Goal: Transaction & Acquisition: Book appointment/travel/reservation

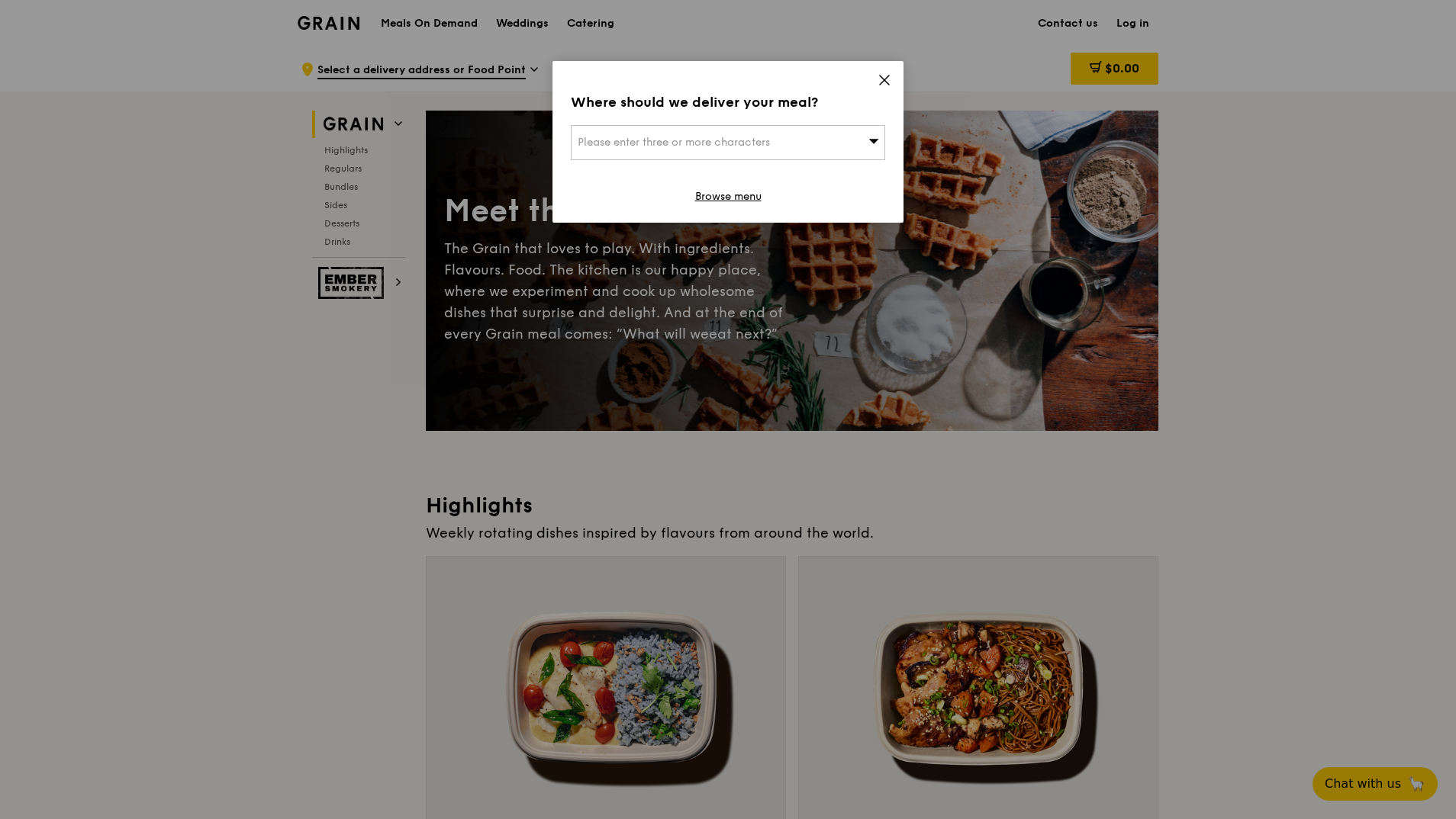
click at [811, 139] on div "Please enter three or more characters" at bounding box center [728, 143] width 314 height 35
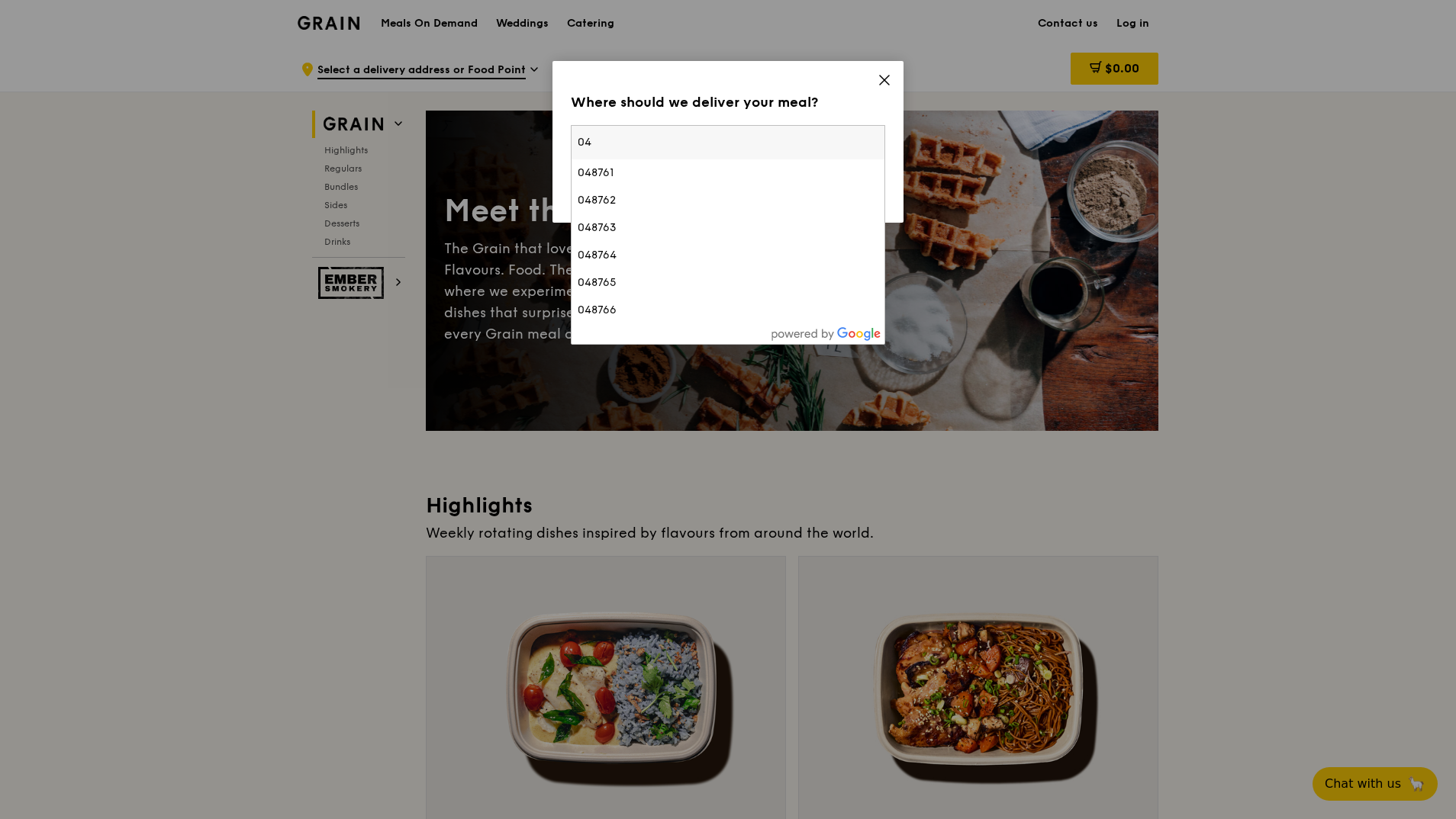
type input "0"
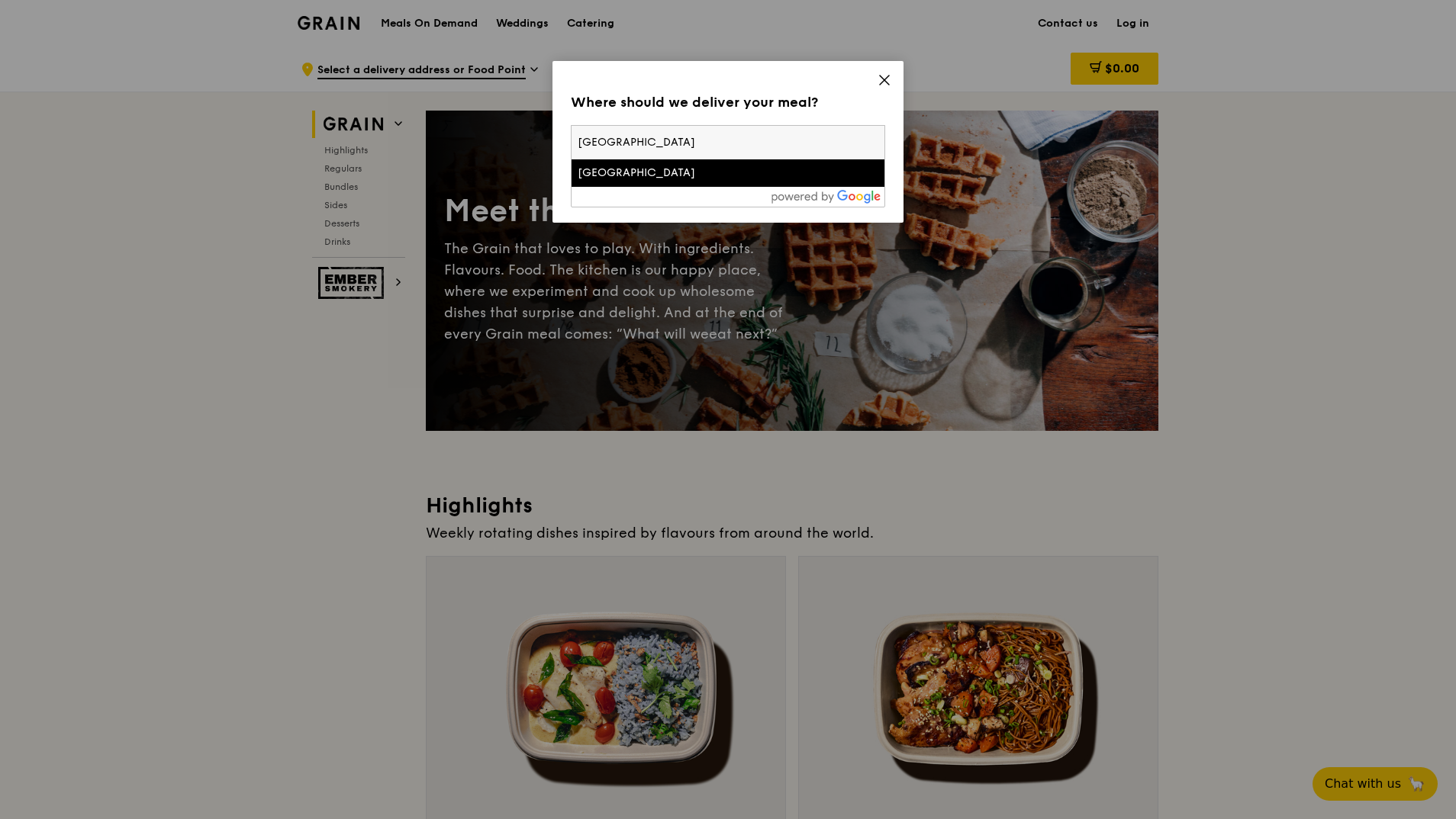
type input "singapore land tower"
click at [704, 173] on div "Singapore Land Tower" at bounding box center [691, 172] width 226 height 15
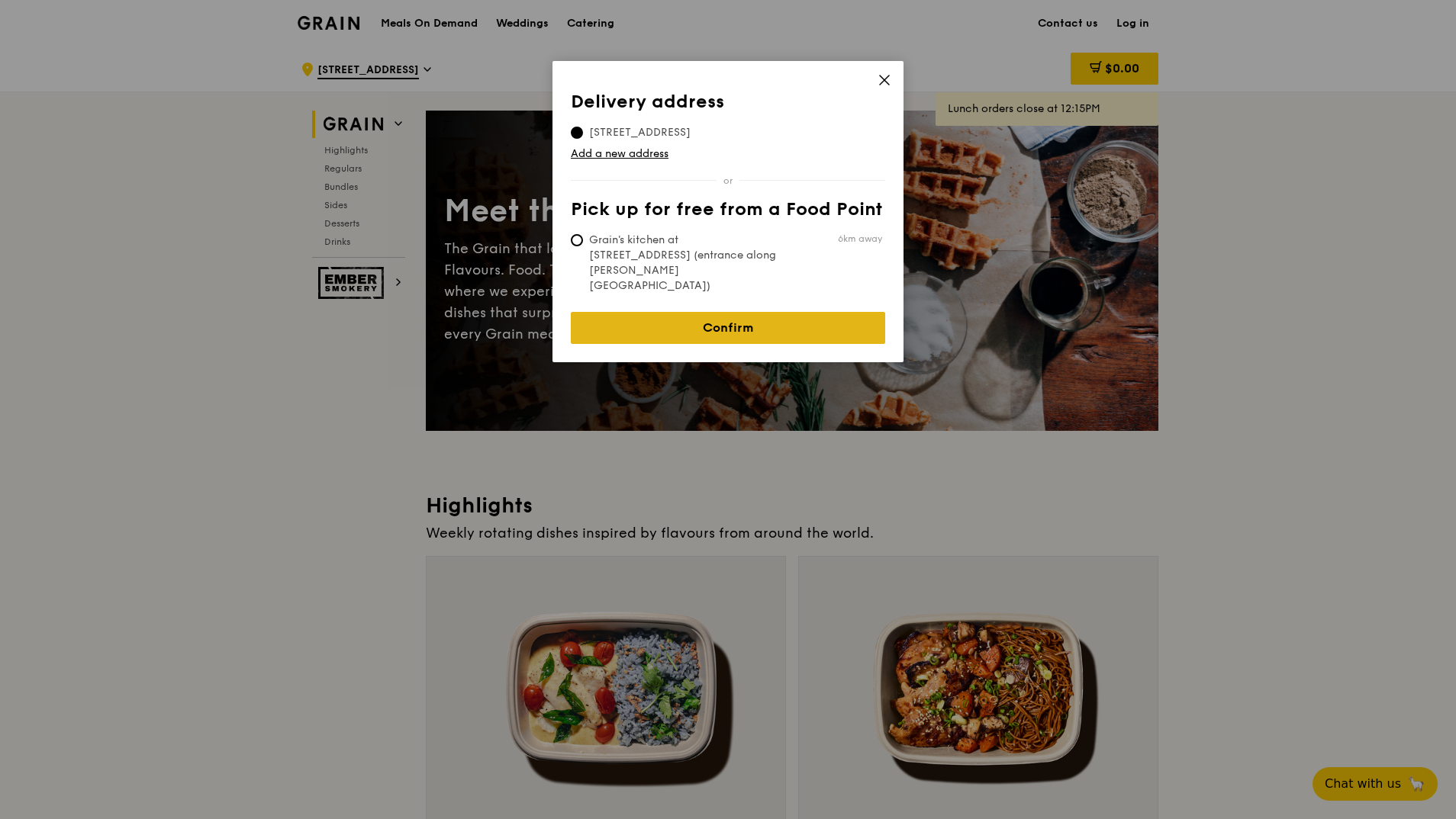
click at [748, 312] on link "Confirm" at bounding box center [728, 328] width 314 height 32
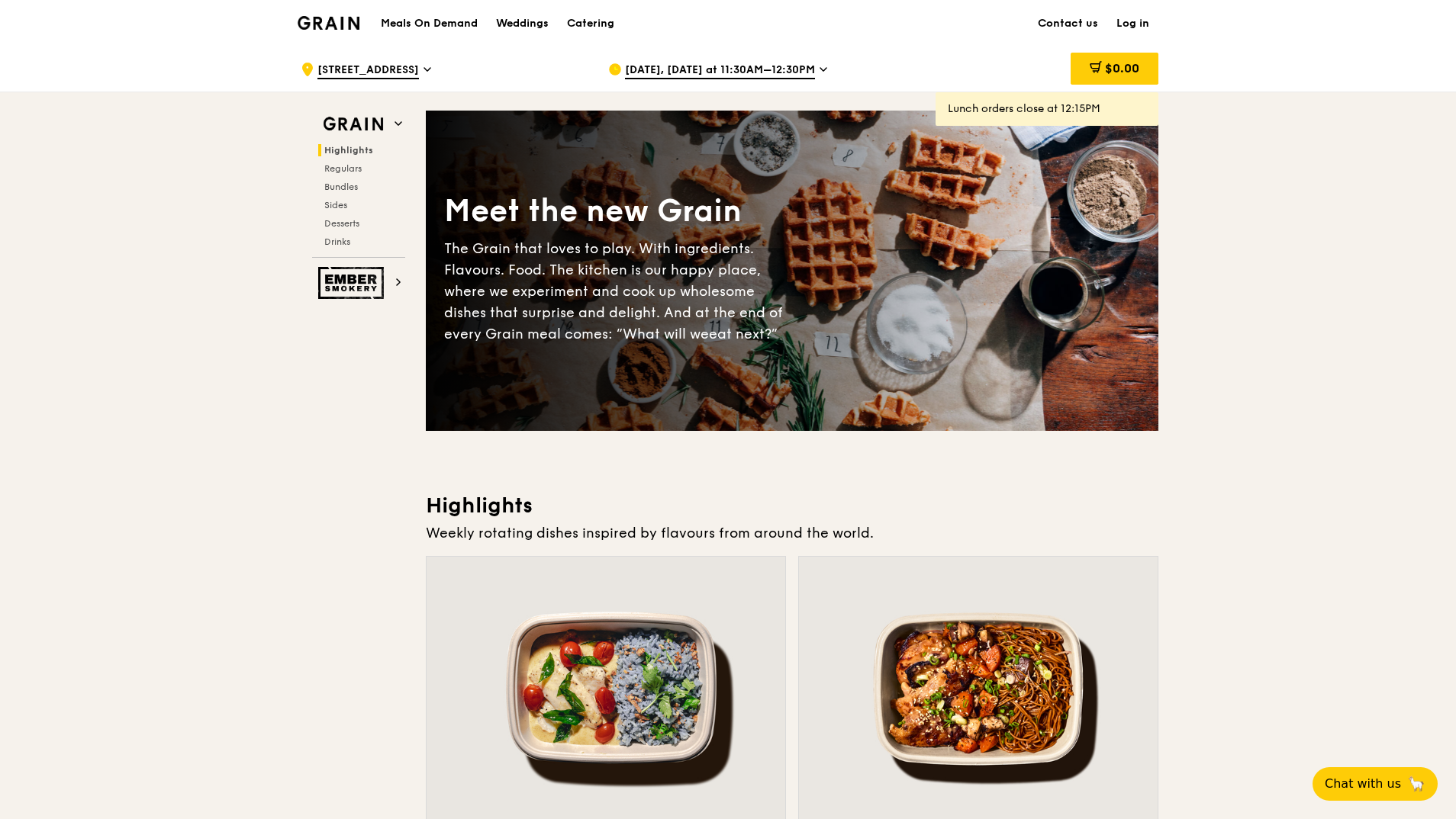
click at [803, 66] on span "Aug 11, Today at 11:30AM–12:30PM" at bounding box center [720, 71] width 190 height 17
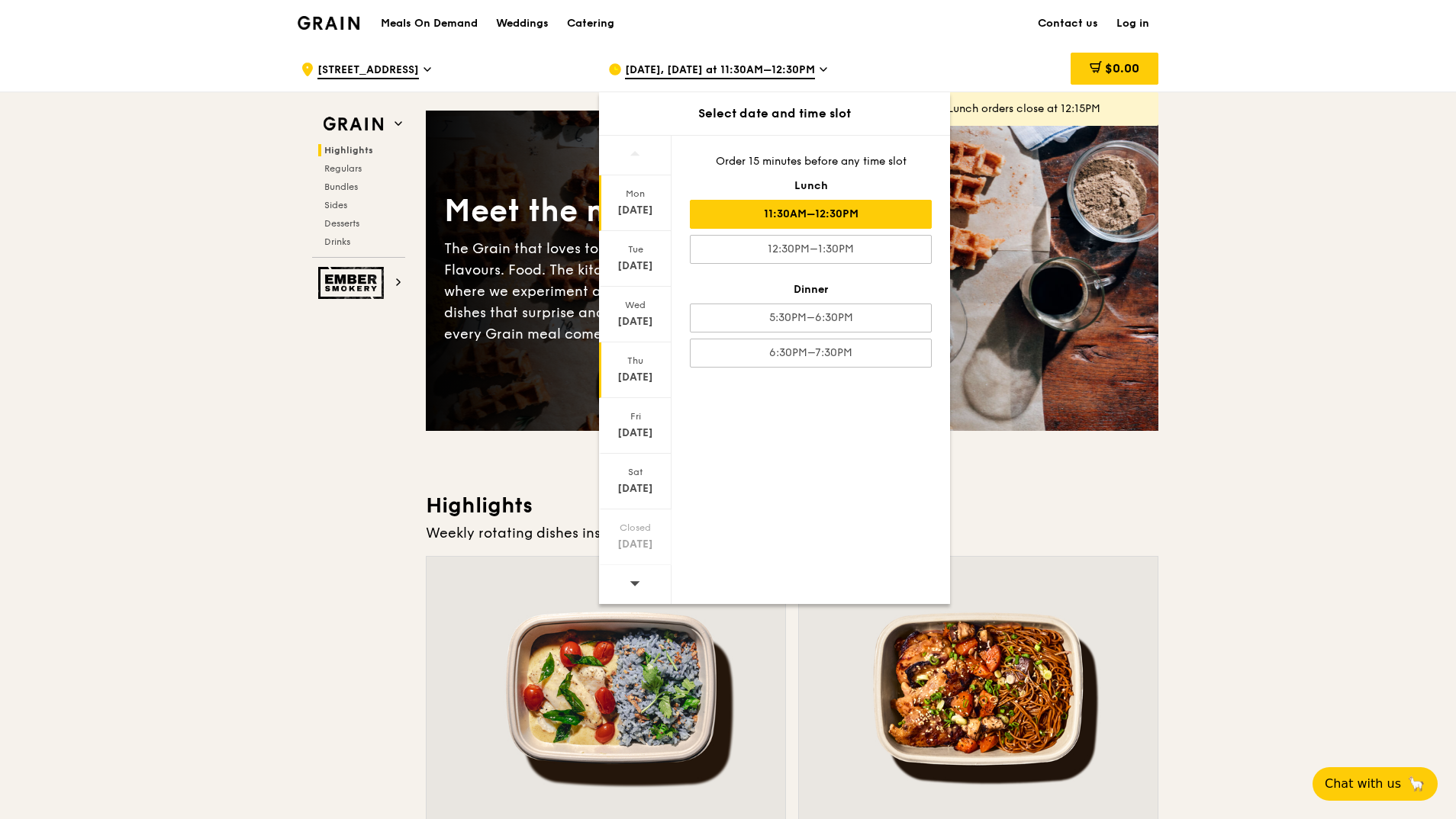
click at [634, 369] on div "Thu Aug 14" at bounding box center [635, 370] width 72 height 55
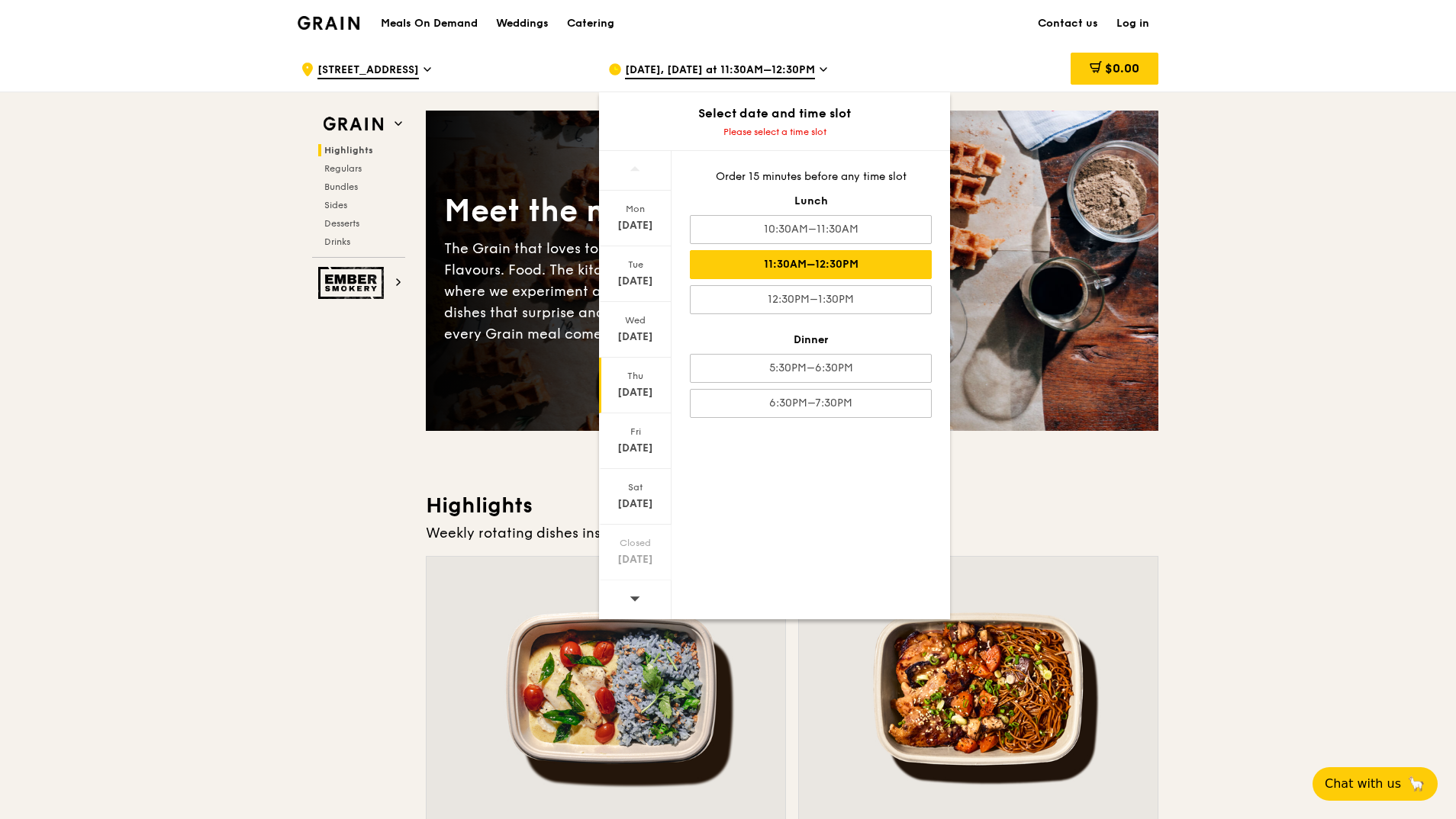
click at [859, 255] on div "11:30AM–12:30PM" at bounding box center [810, 265] width 241 height 29
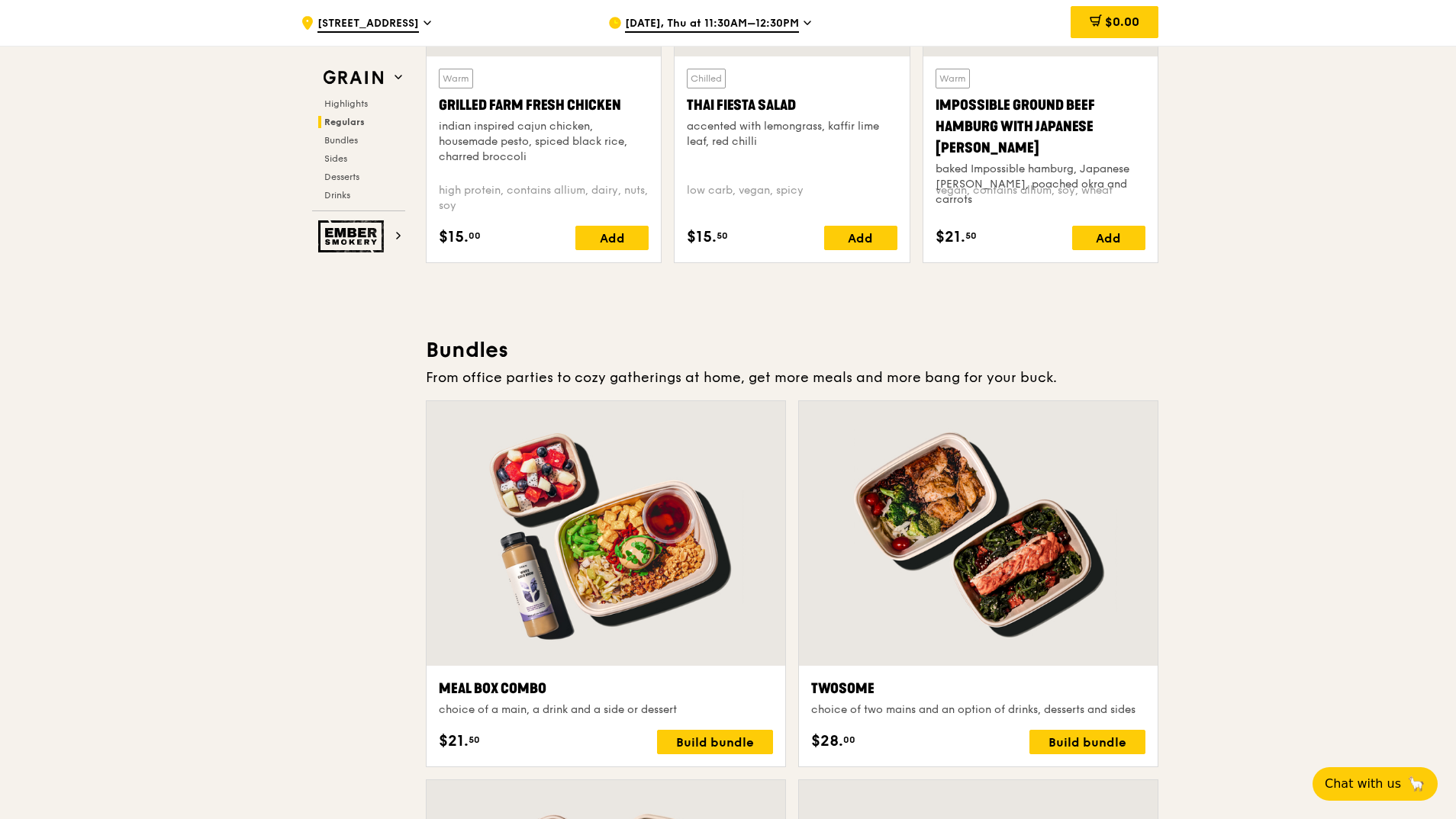
scroll to position [1678, 0]
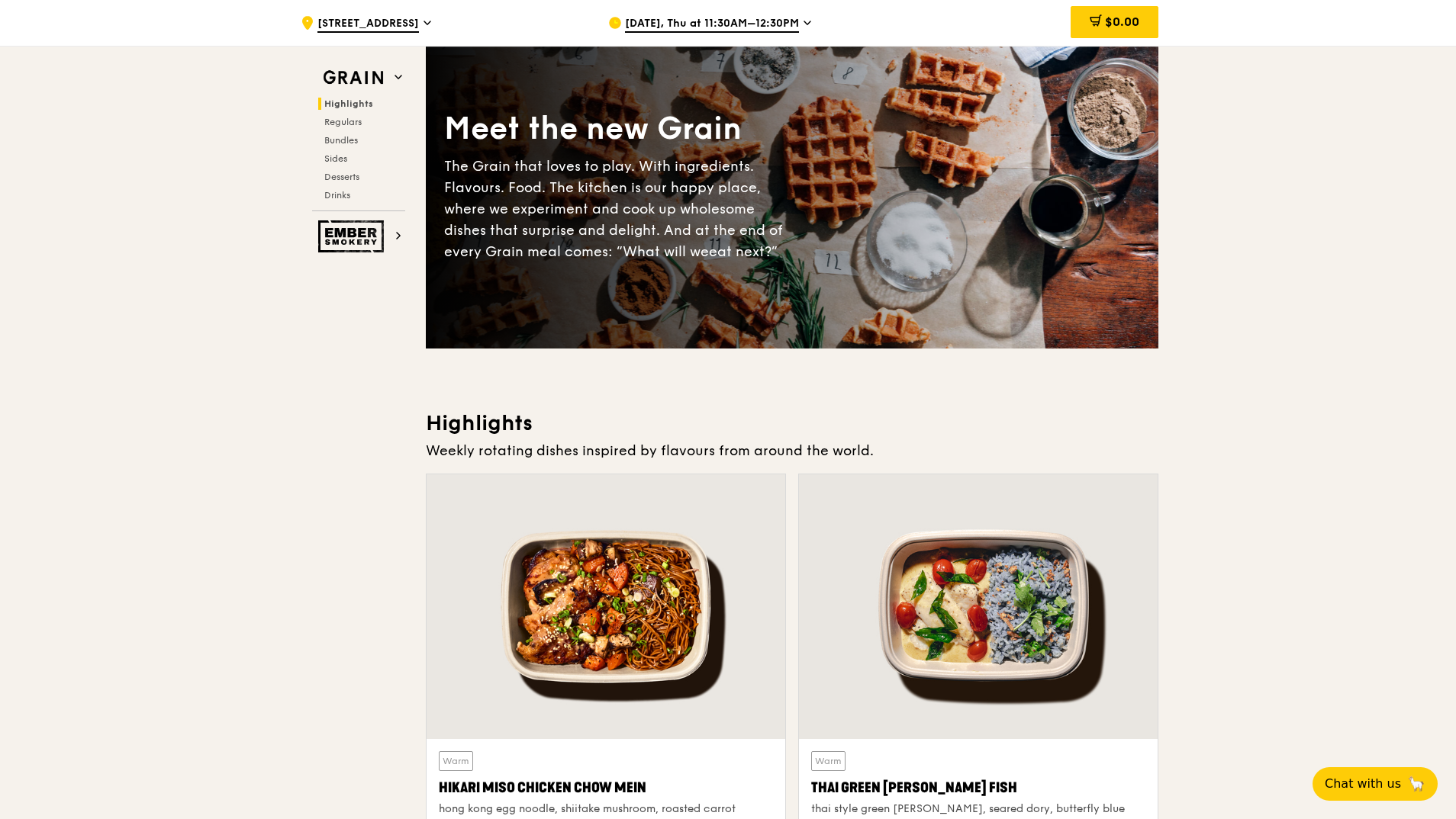
scroll to position [0, 0]
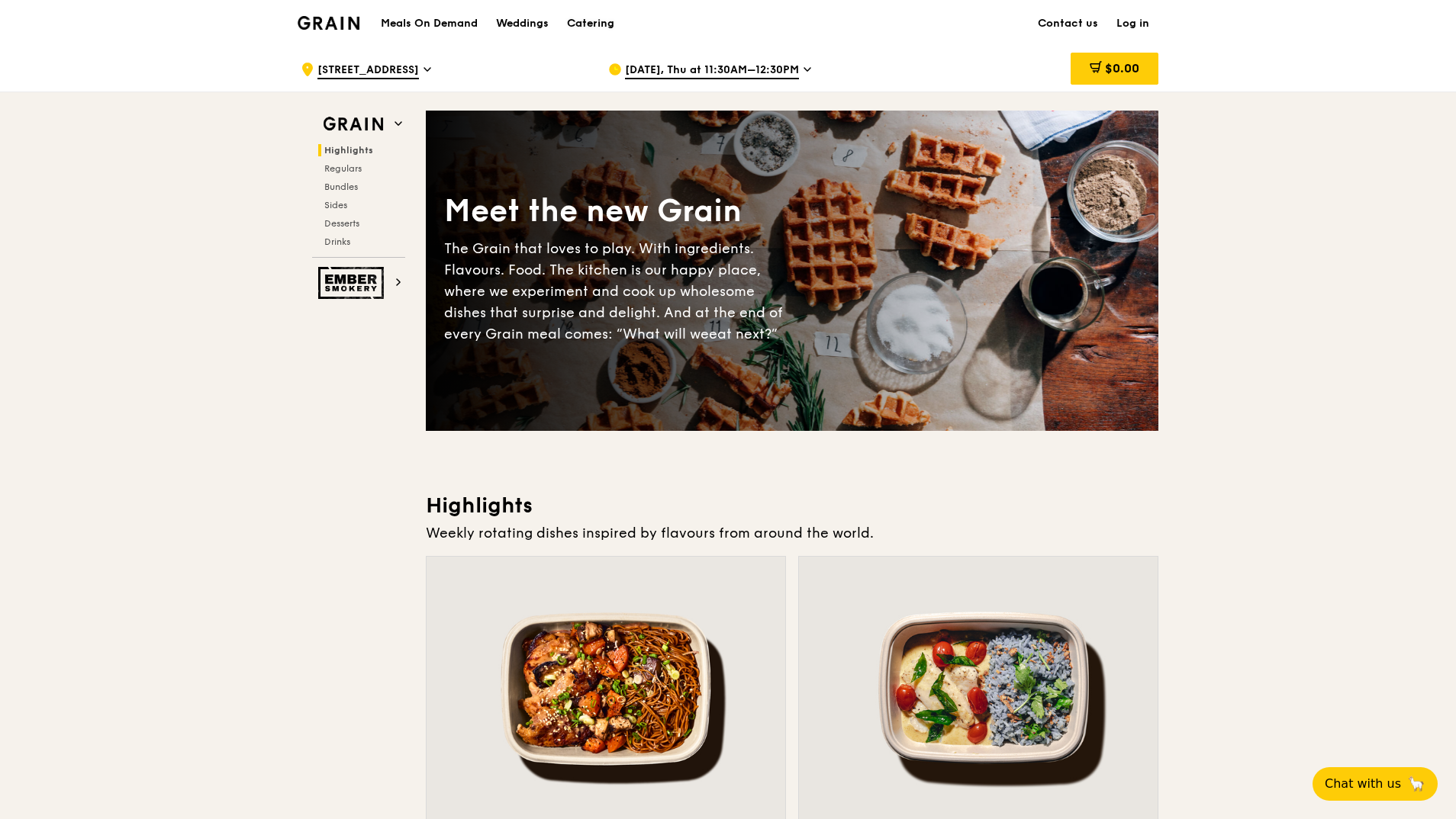
click at [572, 23] on div "Catering" at bounding box center [590, 23] width 47 height 46
click at [585, 19] on div "Catering" at bounding box center [590, 23] width 47 height 46
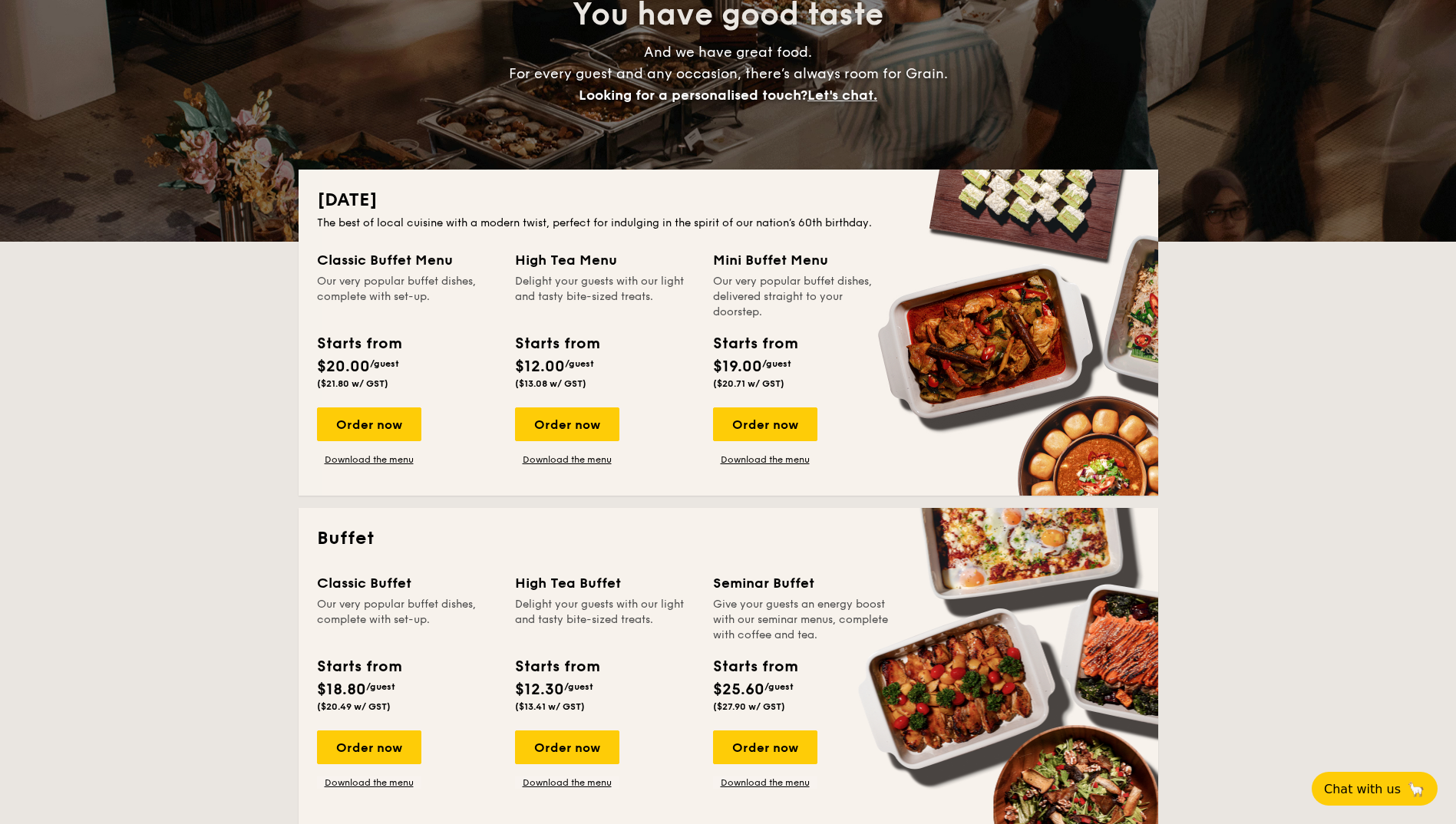
scroll to position [461, 0]
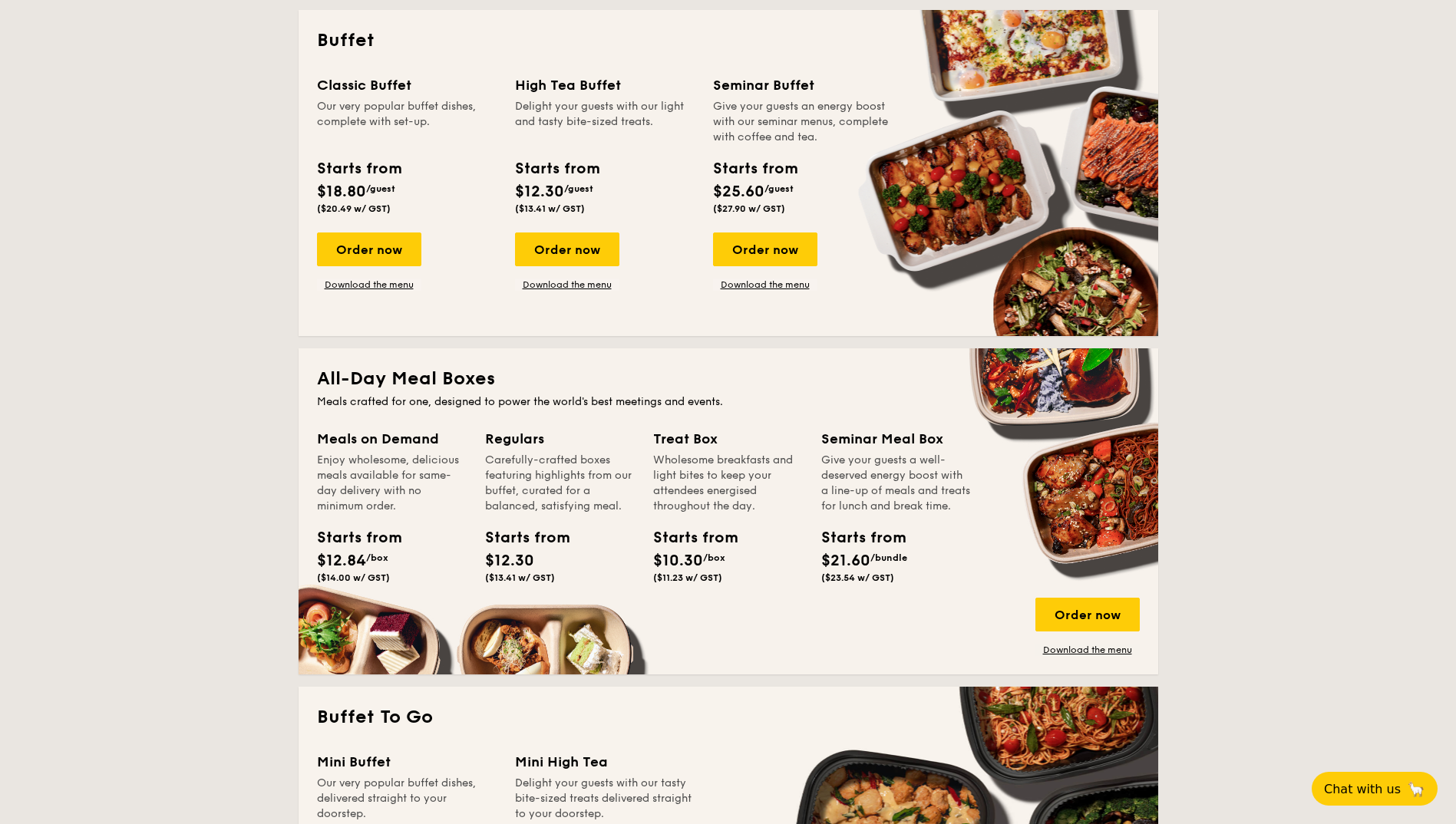
scroll to position [691, 0]
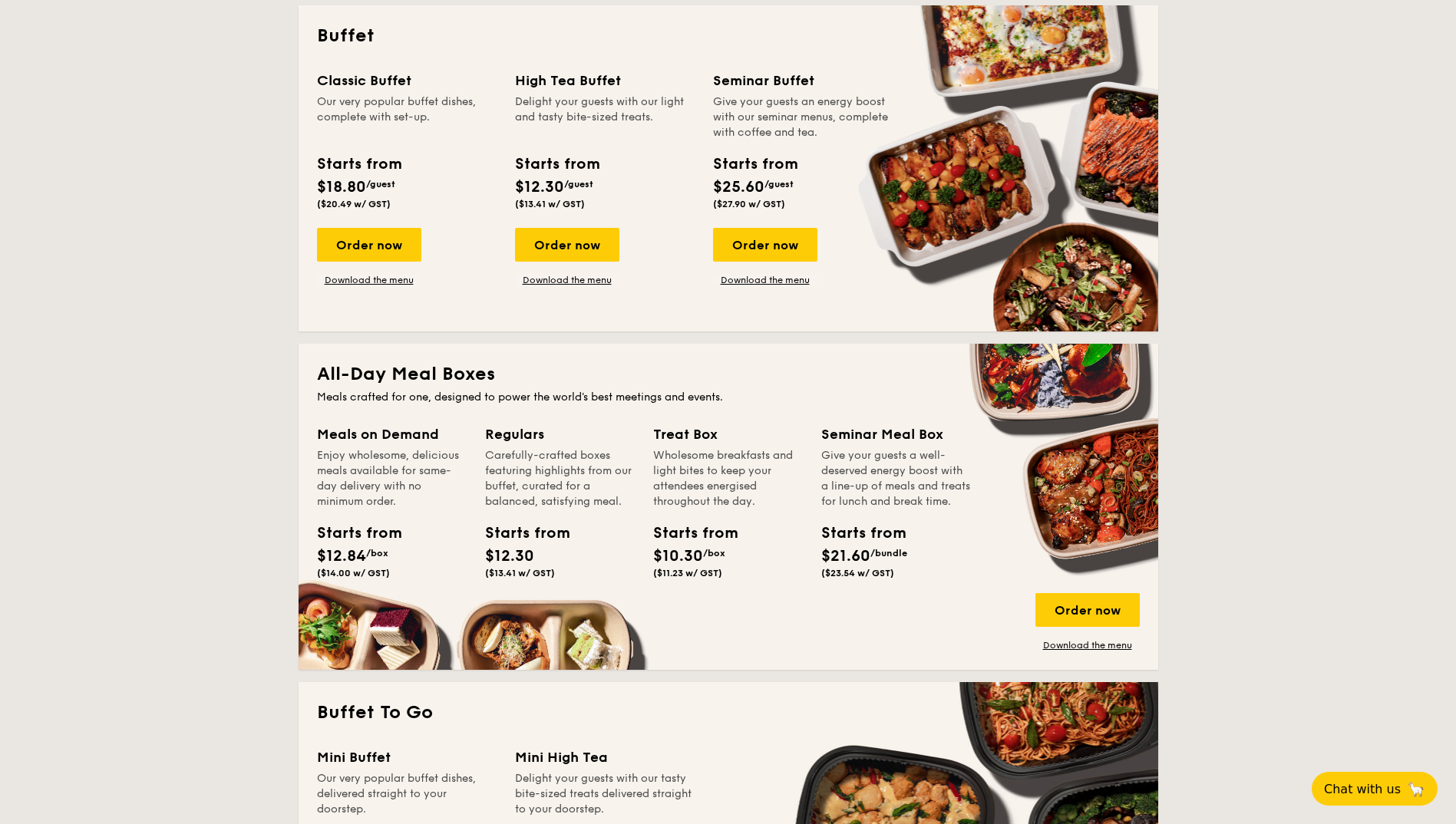
drag, startPoint x: 169, startPoint y: 542, endPoint x: 169, endPoint y: 531, distance: 11.0
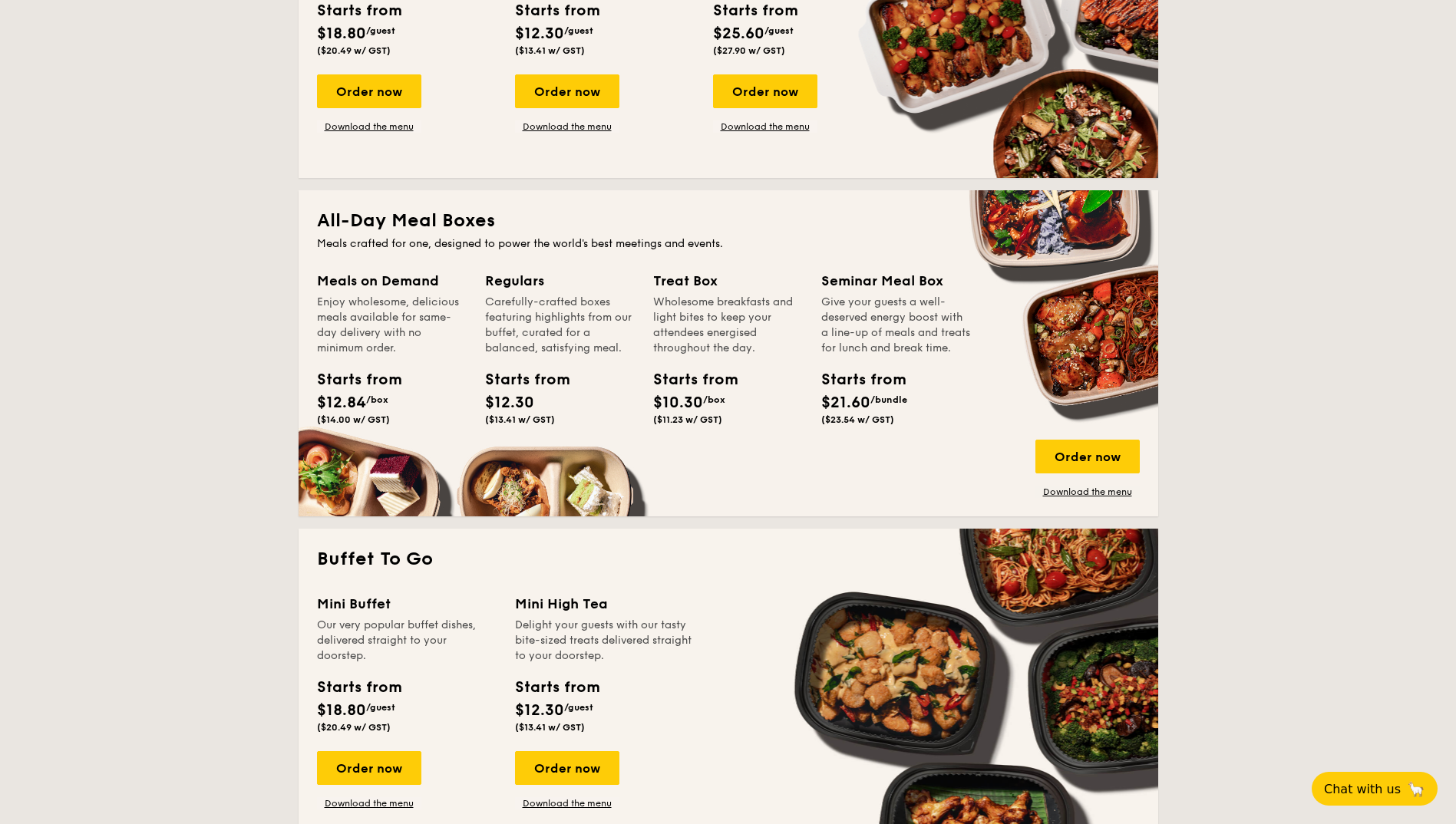
scroll to position [768, 0]
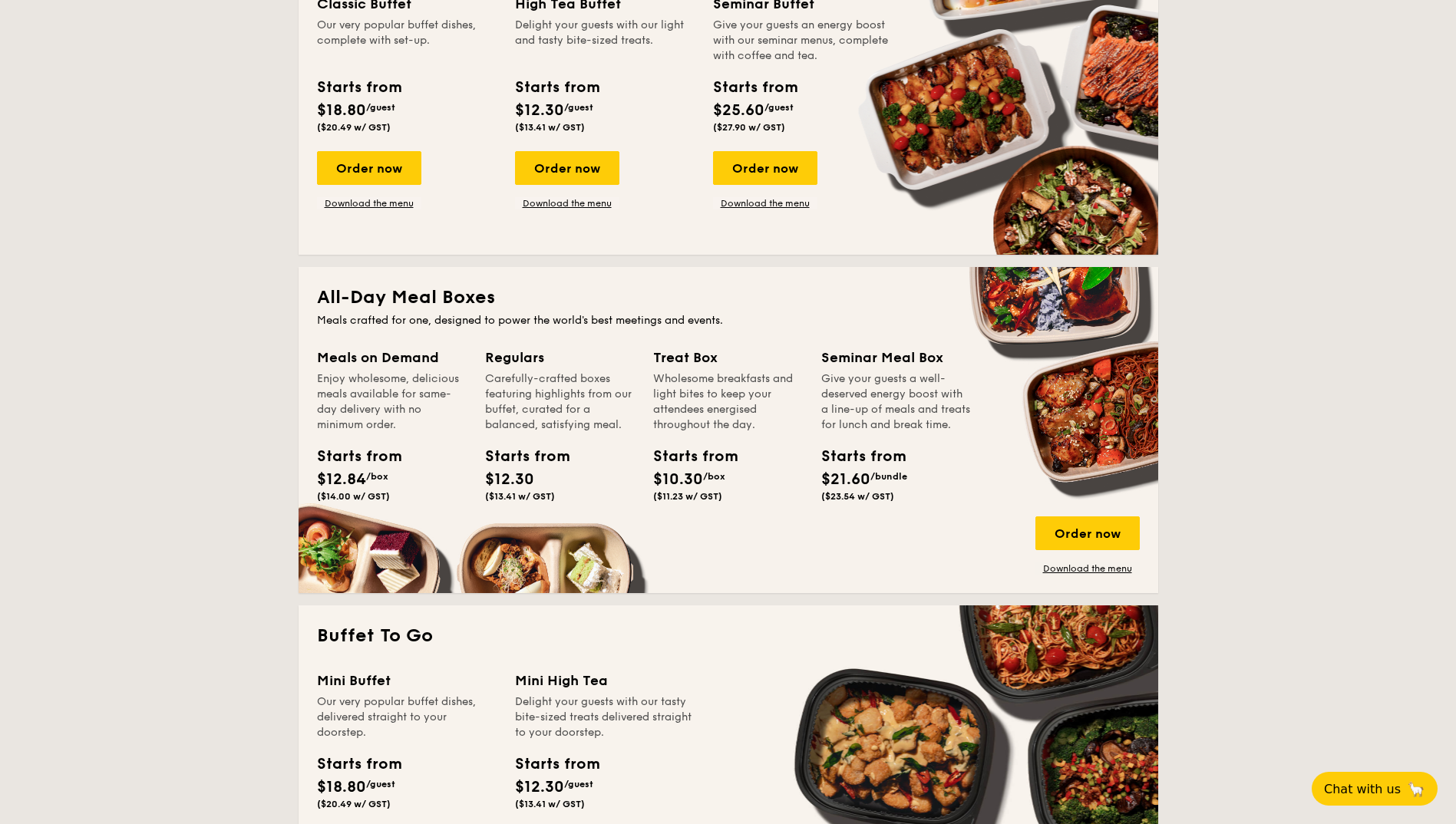
click at [1069, 527] on div "Order now" at bounding box center [1087, 533] width 104 height 34
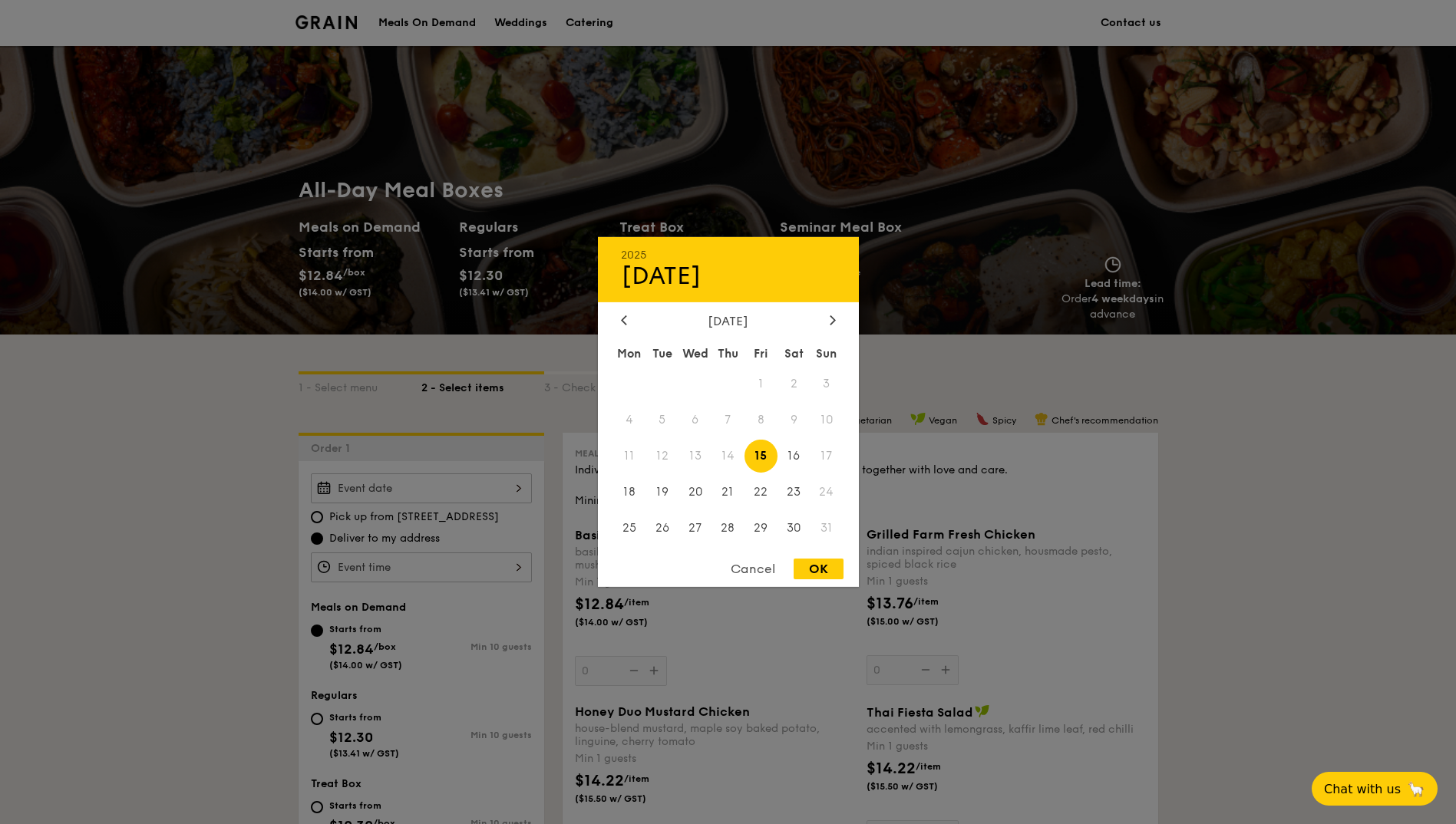
click at [474, 492] on div "2025 Aug [DATE] Tue Wed Thu Fri Sat Sun 1 2 3 4 5 6 7 8 9 10 11 12 13 14 15 16 …" at bounding box center [421, 488] width 221 height 30
click at [730, 458] on span "14" at bounding box center [728, 456] width 33 height 33
click at [756, 568] on div "Cancel" at bounding box center [752, 569] width 75 height 21
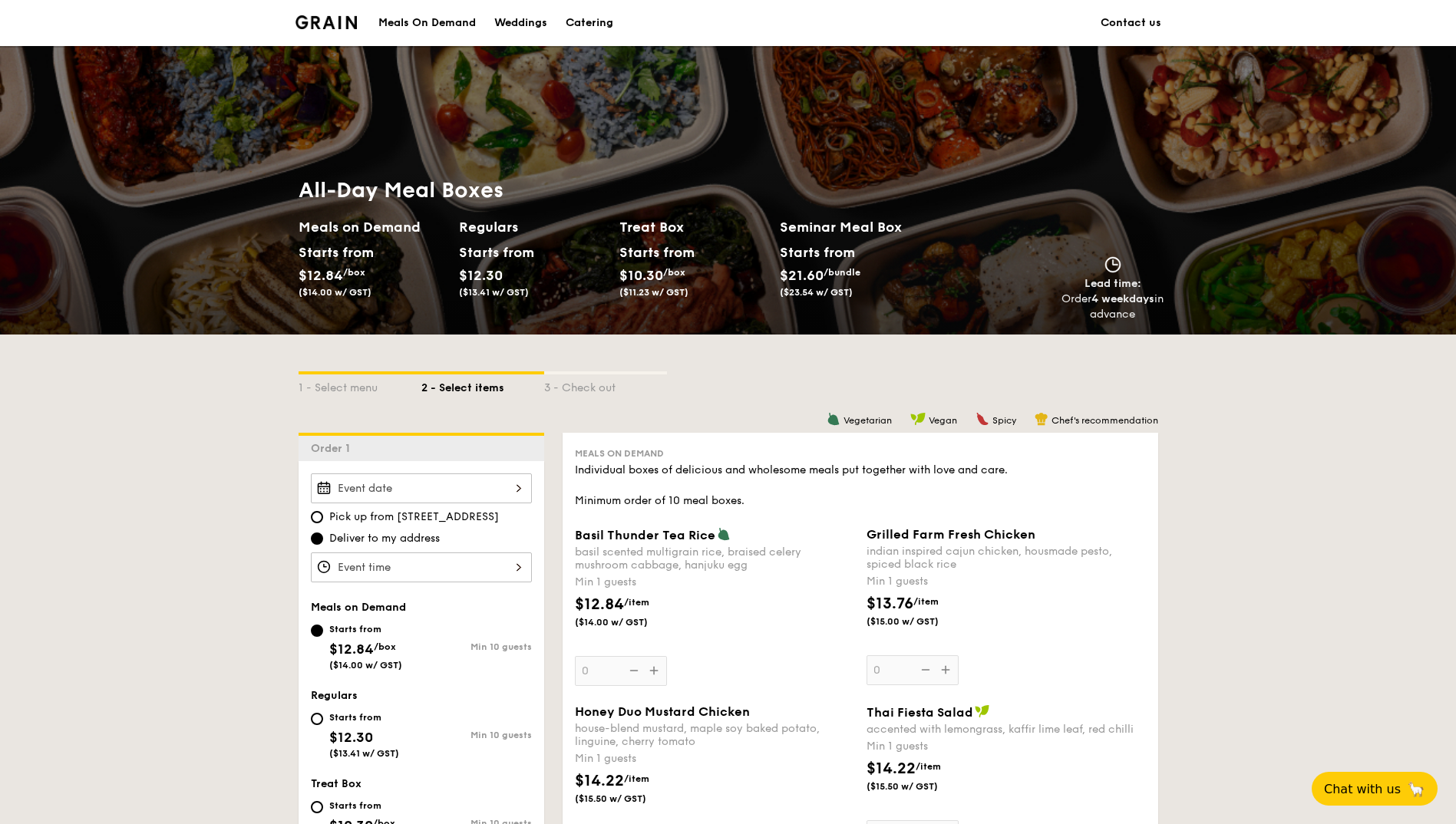
scroll to position [77, 0]
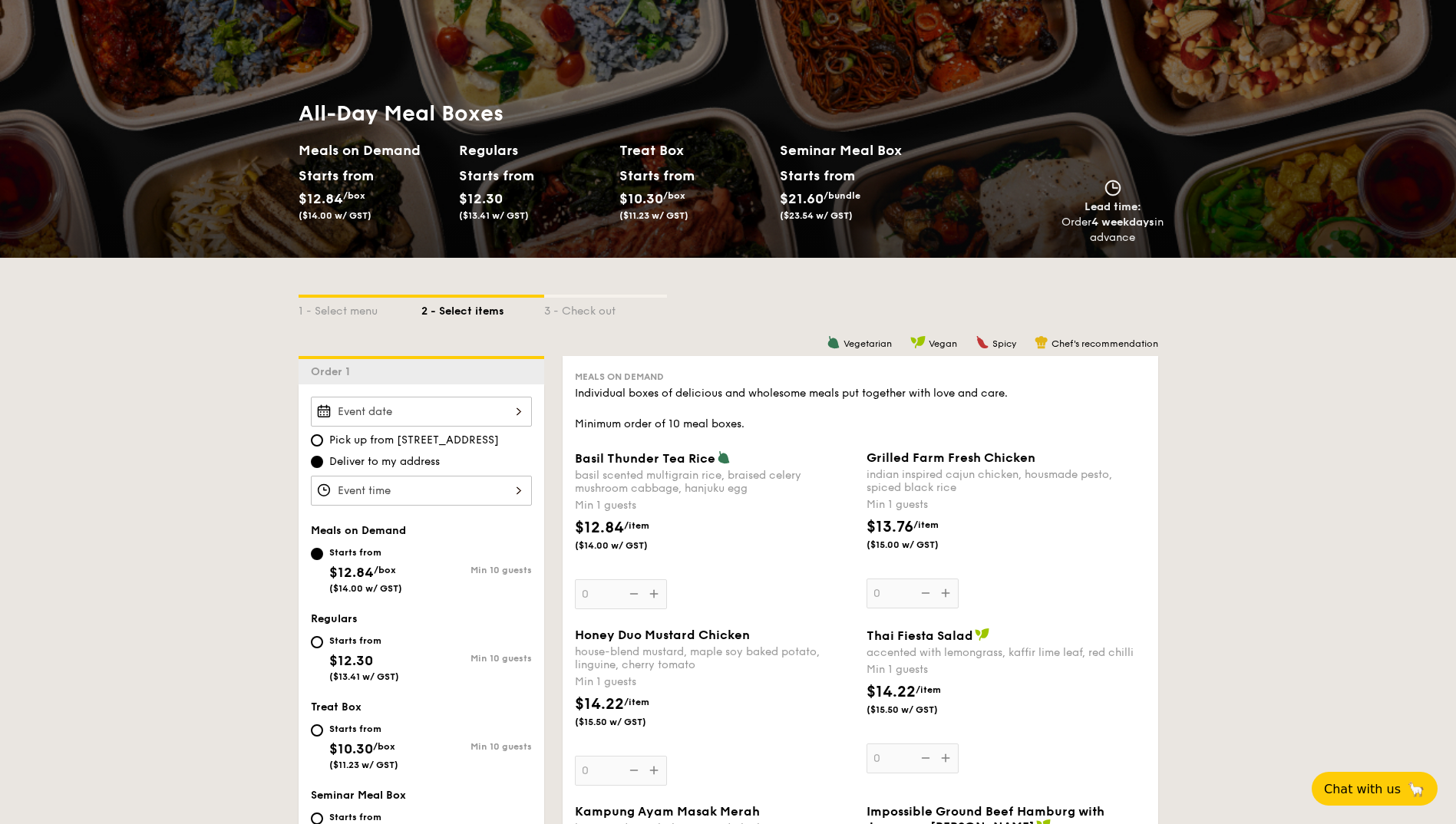
click at [440, 409] on div at bounding box center [421, 412] width 221 height 30
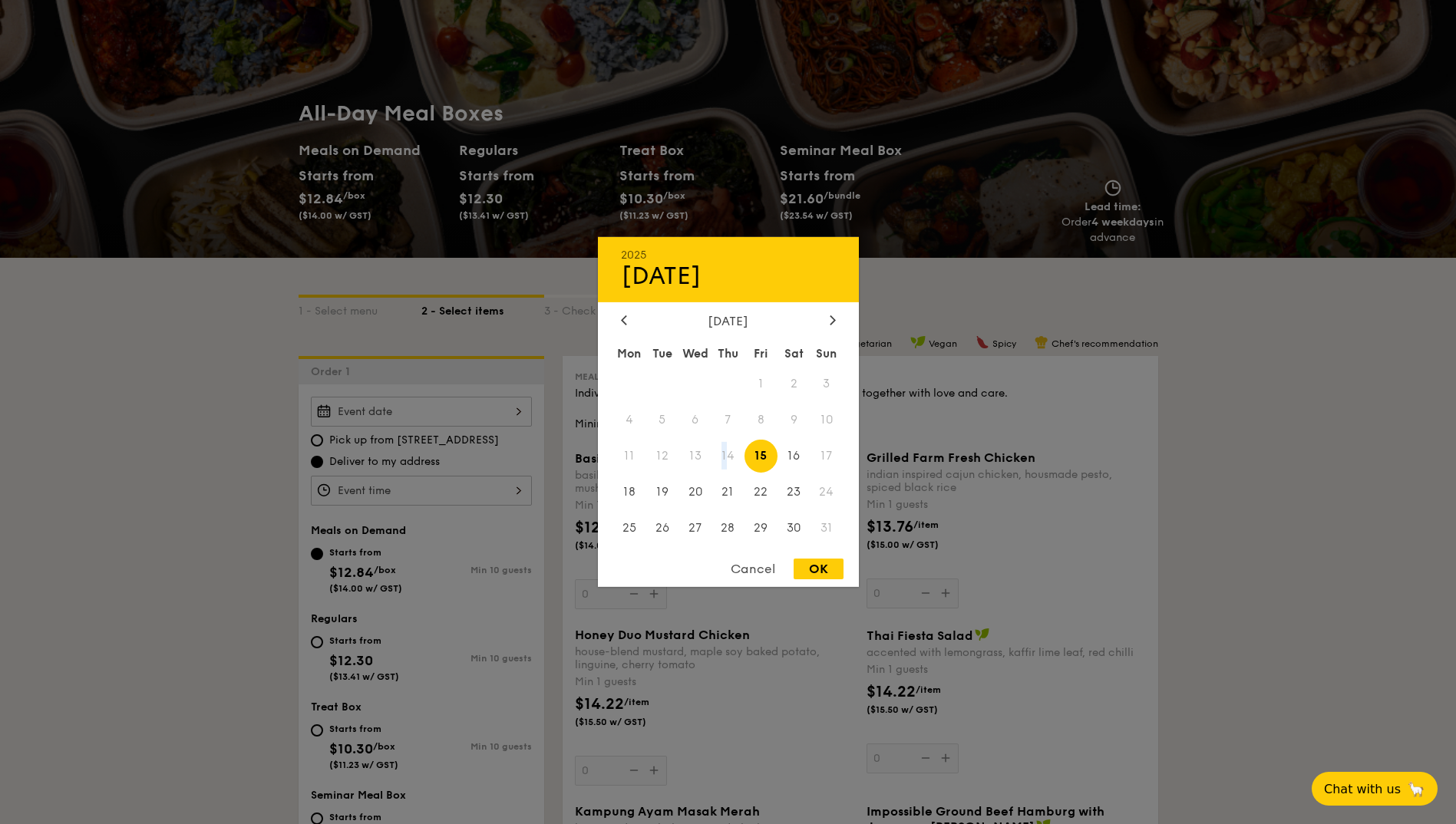
click at [724, 447] on span "14" at bounding box center [728, 456] width 33 height 33
drag, startPoint x: 724, startPoint y: 447, endPoint x: 766, endPoint y: 454, distance: 42.6
click at [766, 454] on span "15" at bounding box center [761, 456] width 33 height 33
click at [762, 456] on span "15" at bounding box center [761, 456] width 33 height 33
click at [826, 566] on div "OK" at bounding box center [818, 569] width 50 height 21
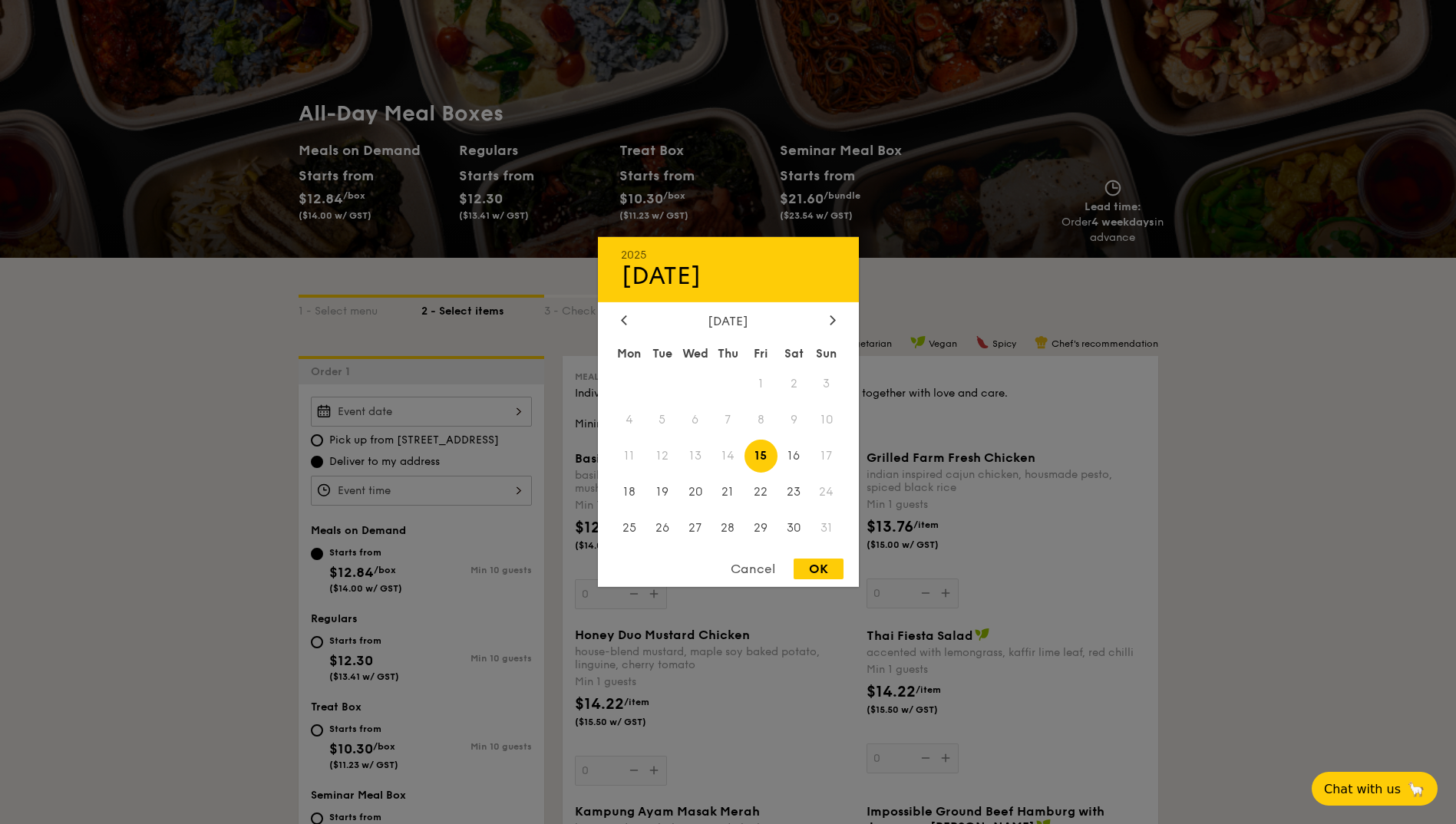
type input "[DATE]"
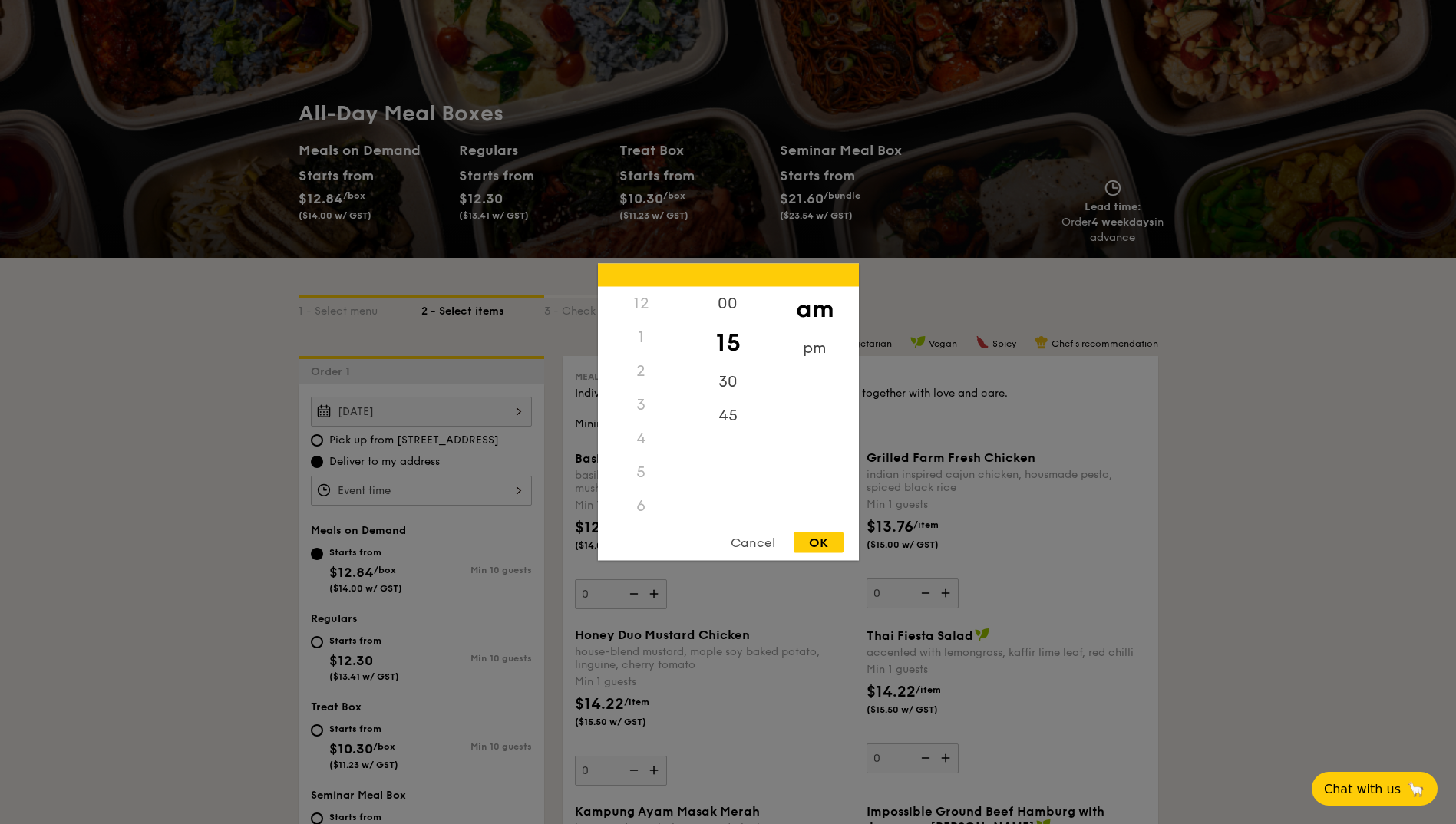
click at [479, 481] on div "12 1 2 3 4 5 6 7 8 9 10 11 00 15 30 45 am pm Cancel OK" at bounding box center [421, 491] width 221 height 30
click at [808, 541] on div "OK" at bounding box center [818, 543] width 50 height 21
type input "11:15AM"
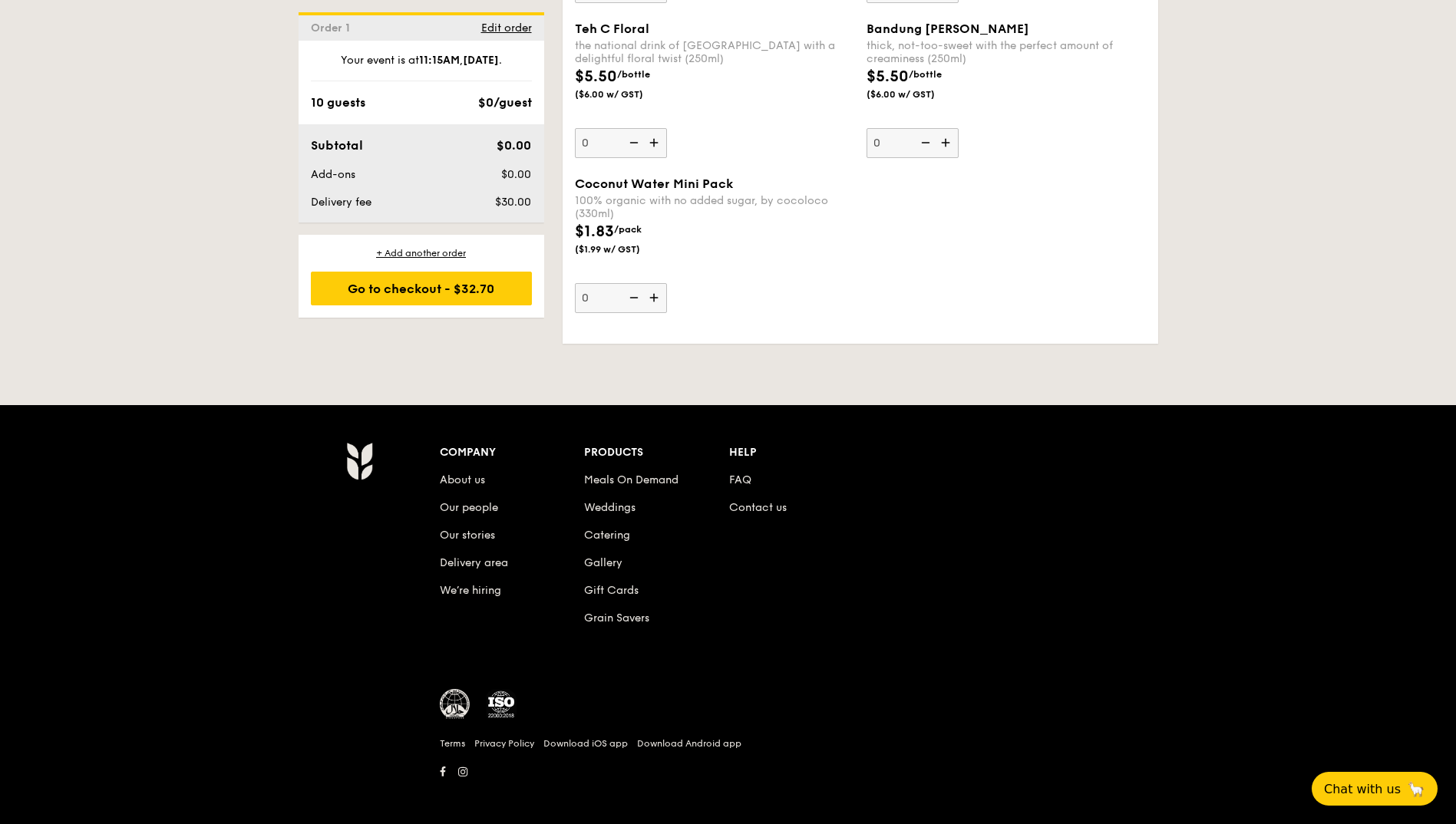
scroll to position [3034, 0]
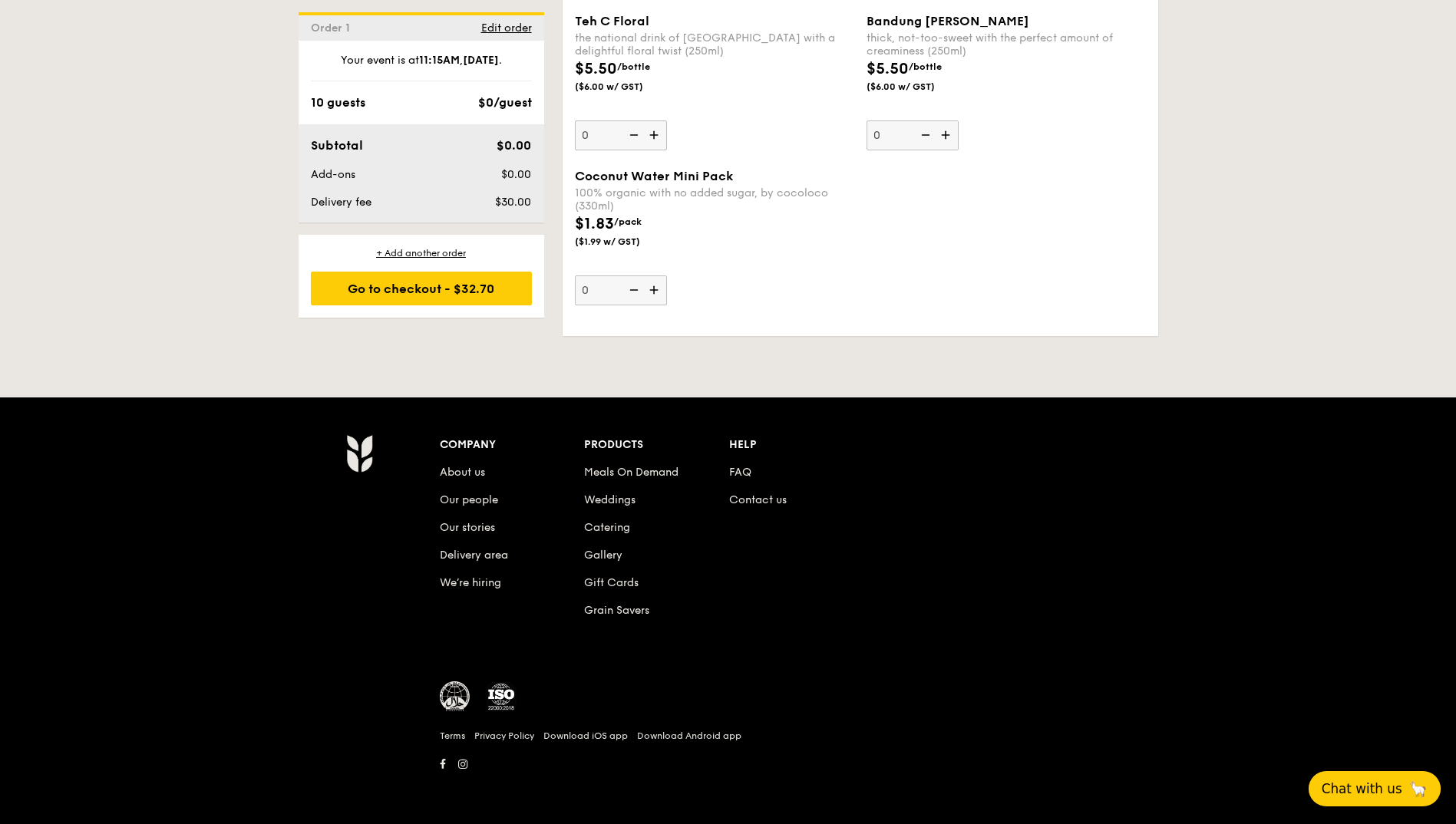
click at [1387, 787] on span "Chat with us" at bounding box center [1362, 788] width 81 height 15
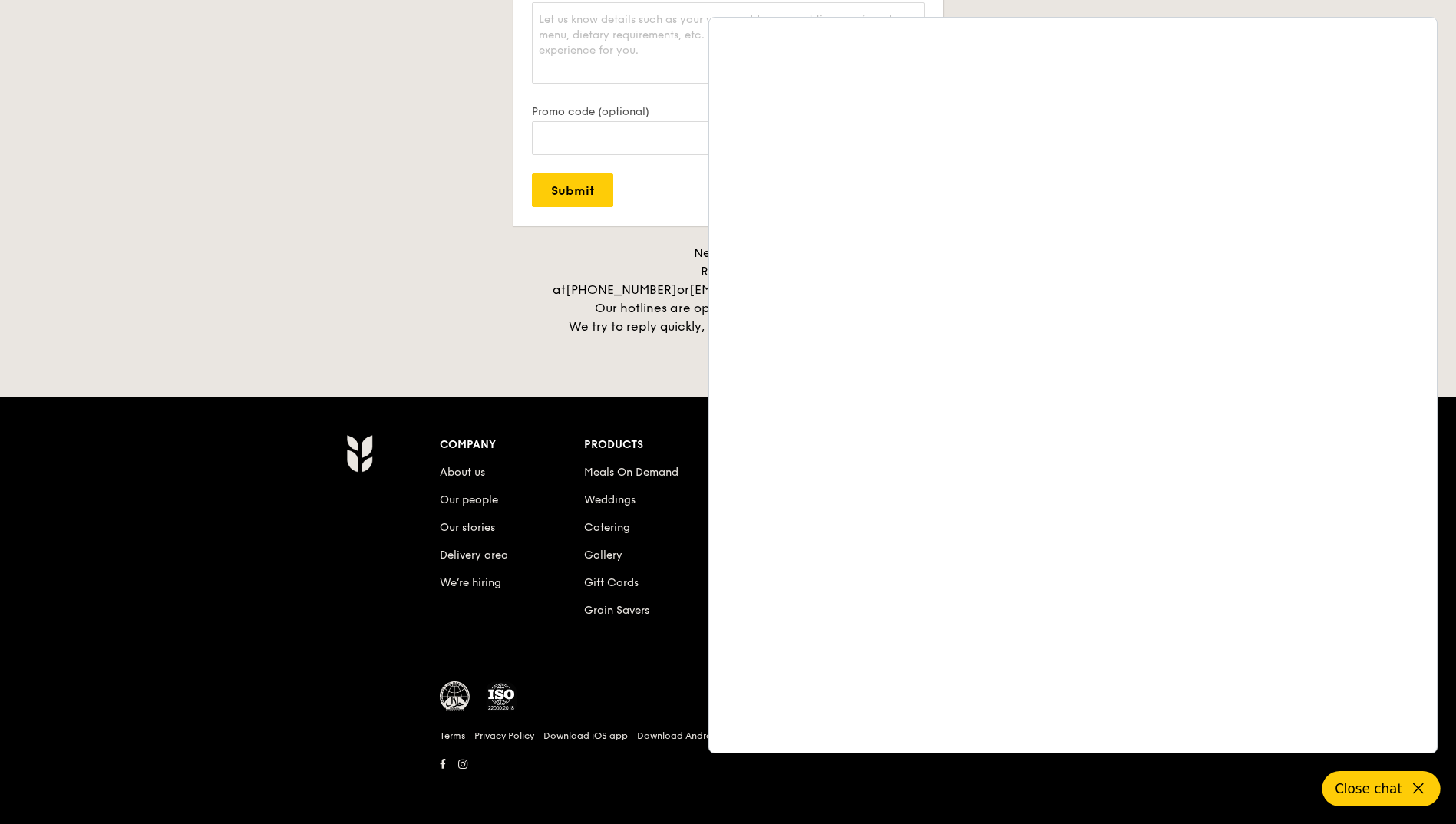
scroll to position [2445, 0]
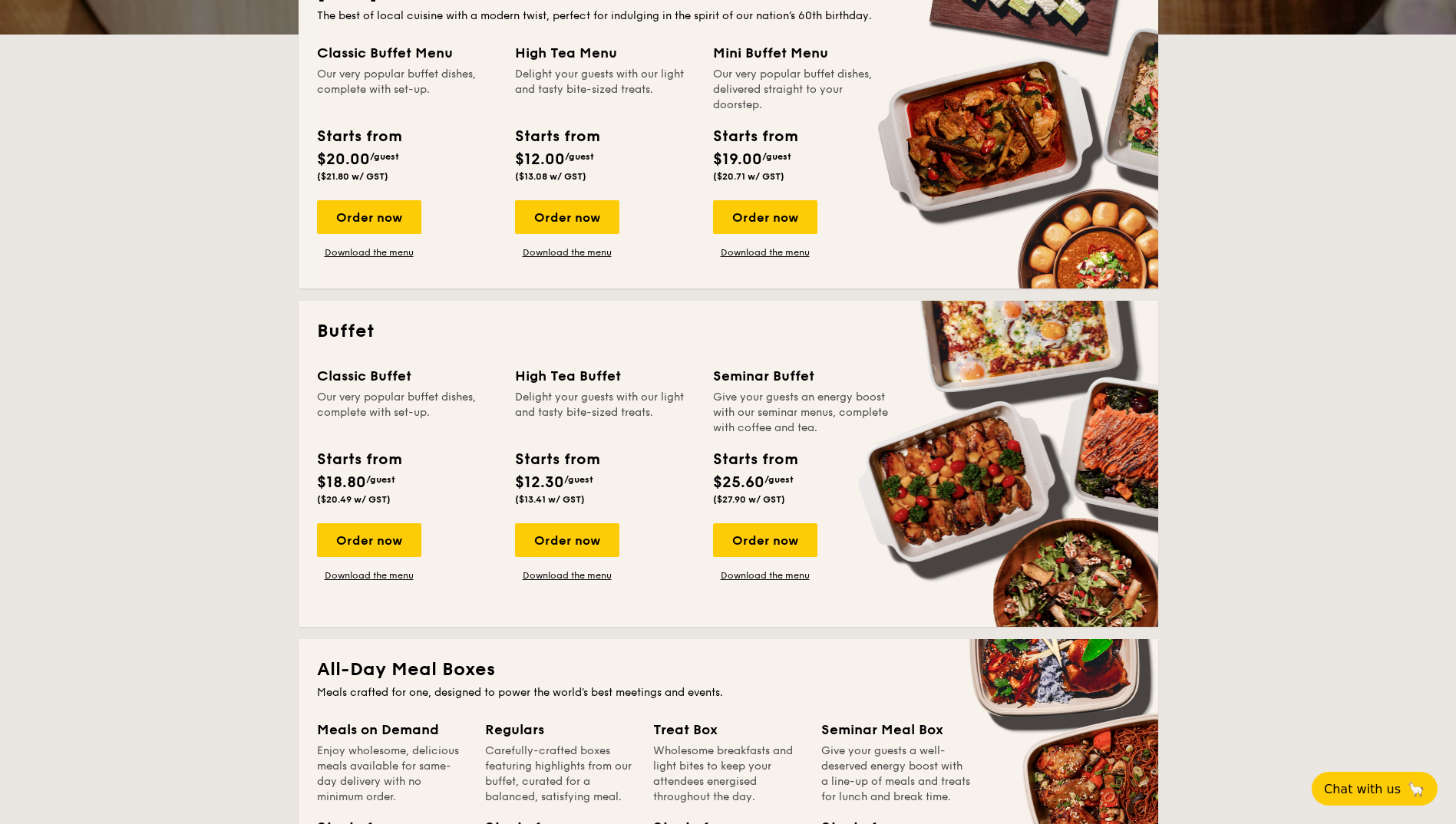
scroll to position [921, 0]
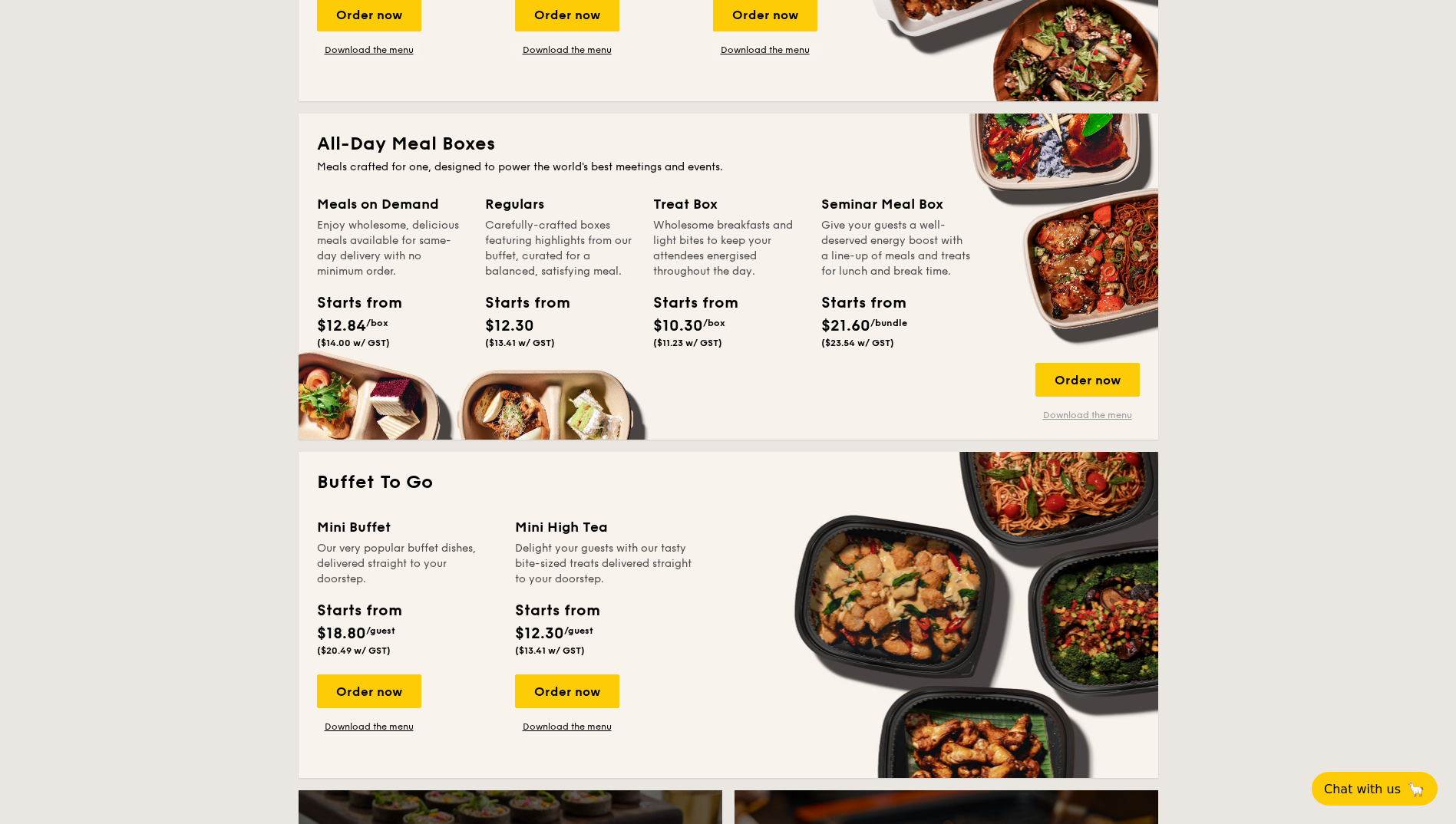
click at [1115, 416] on link "Download the menu" at bounding box center [1087, 415] width 104 height 12
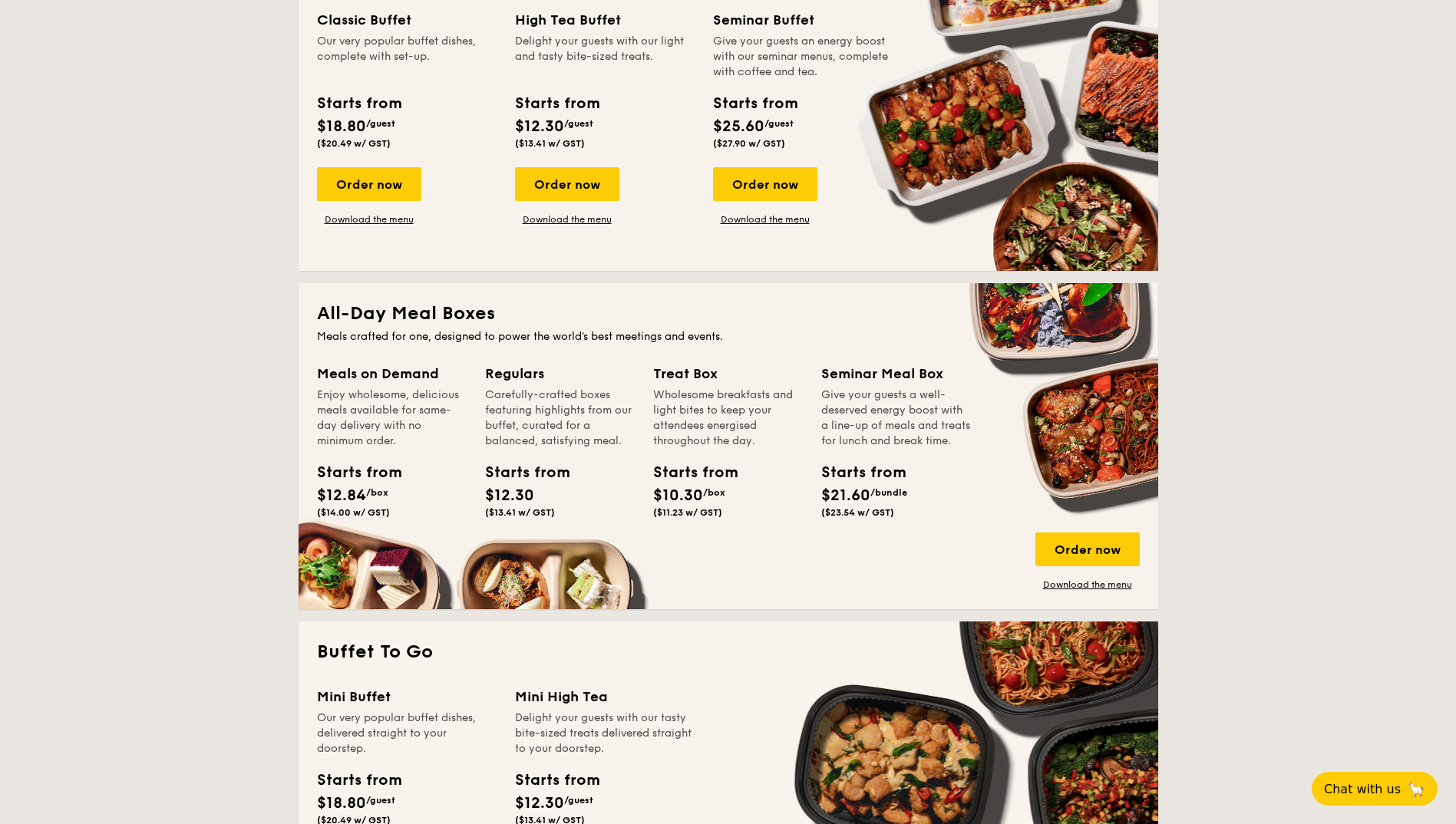
scroll to position [768, 0]
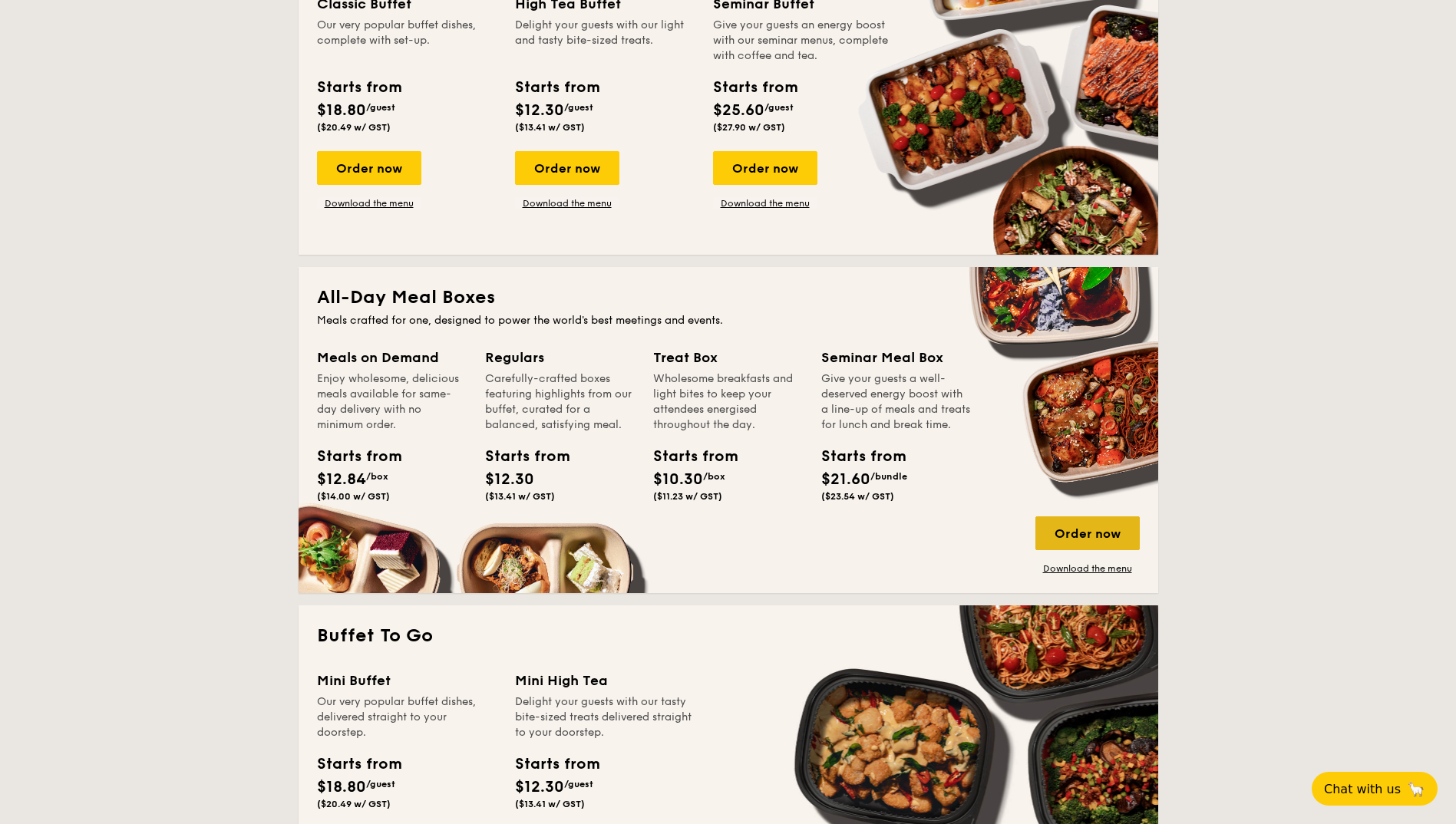
click at [1091, 533] on div "Order now" at bounding box center [1087, 533] width 104 height 34
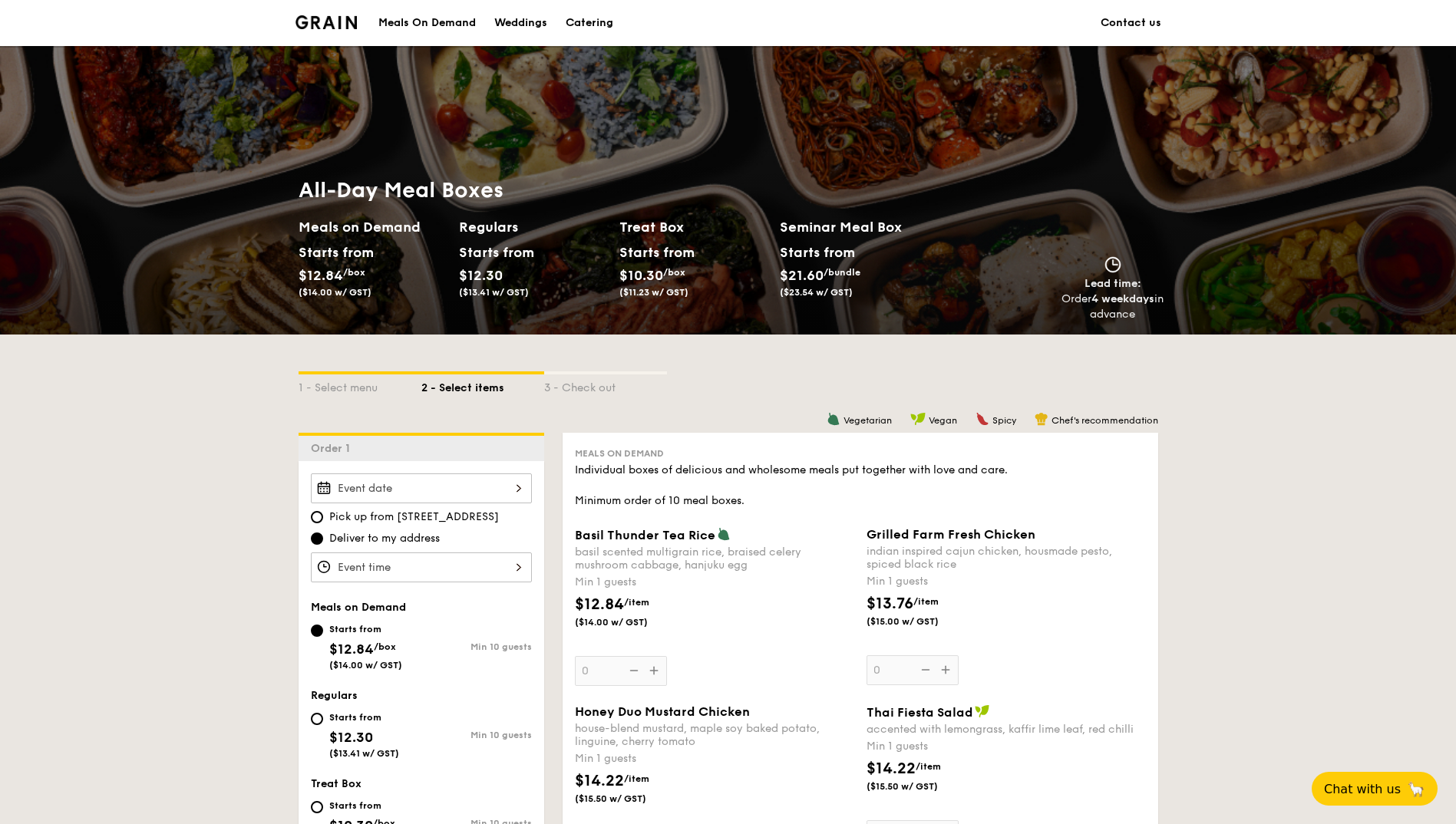
click at [468, 488] on div at bounding box center [421, 488] width 221 height 30
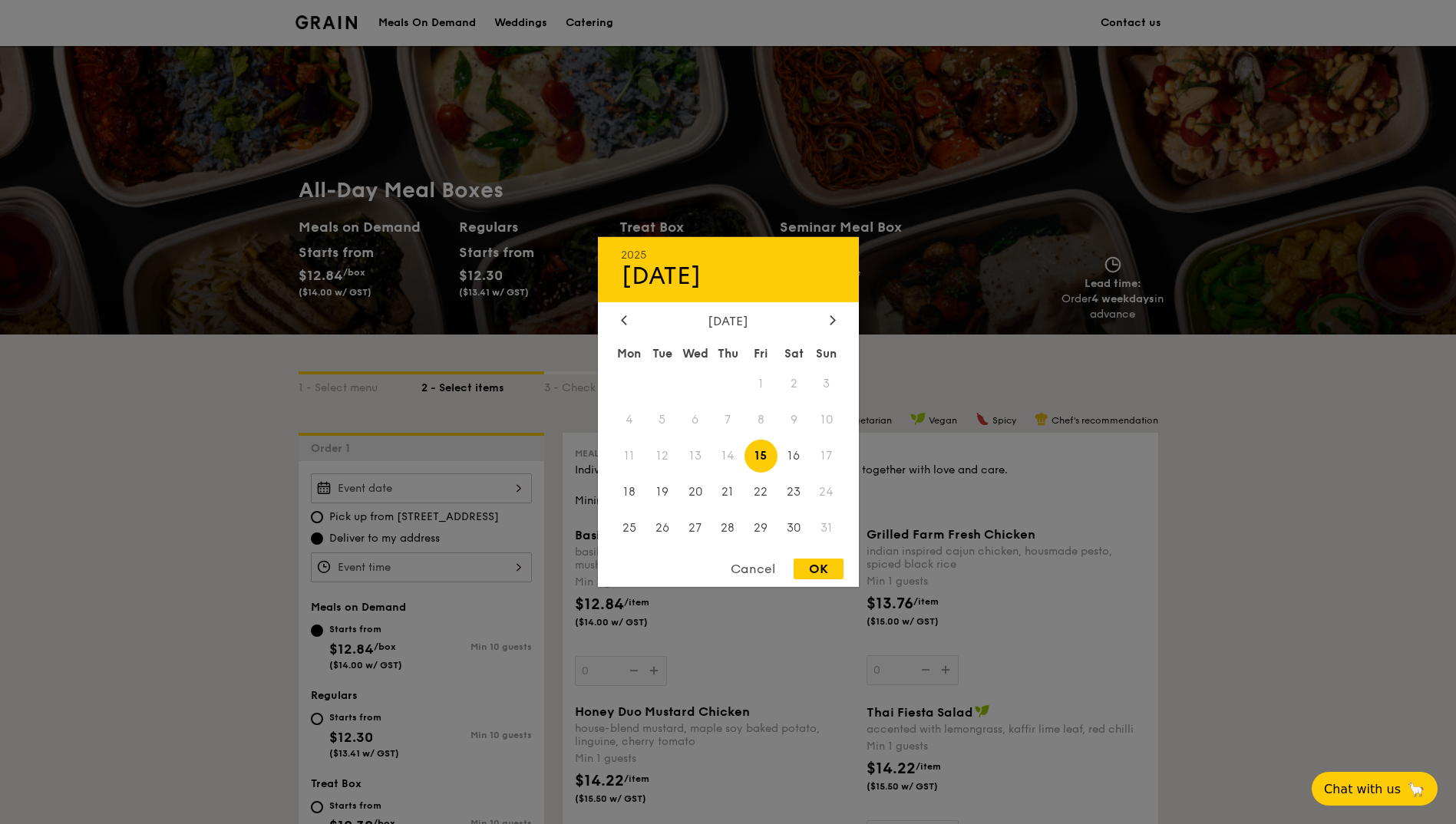
click at [765, 457] on span "15" at bounding box center [761, 456] width 33 height 33
click at [811, 567] on div "OK" at bounding box center [818, 569] width 50 height 21
type input "[DATE]"
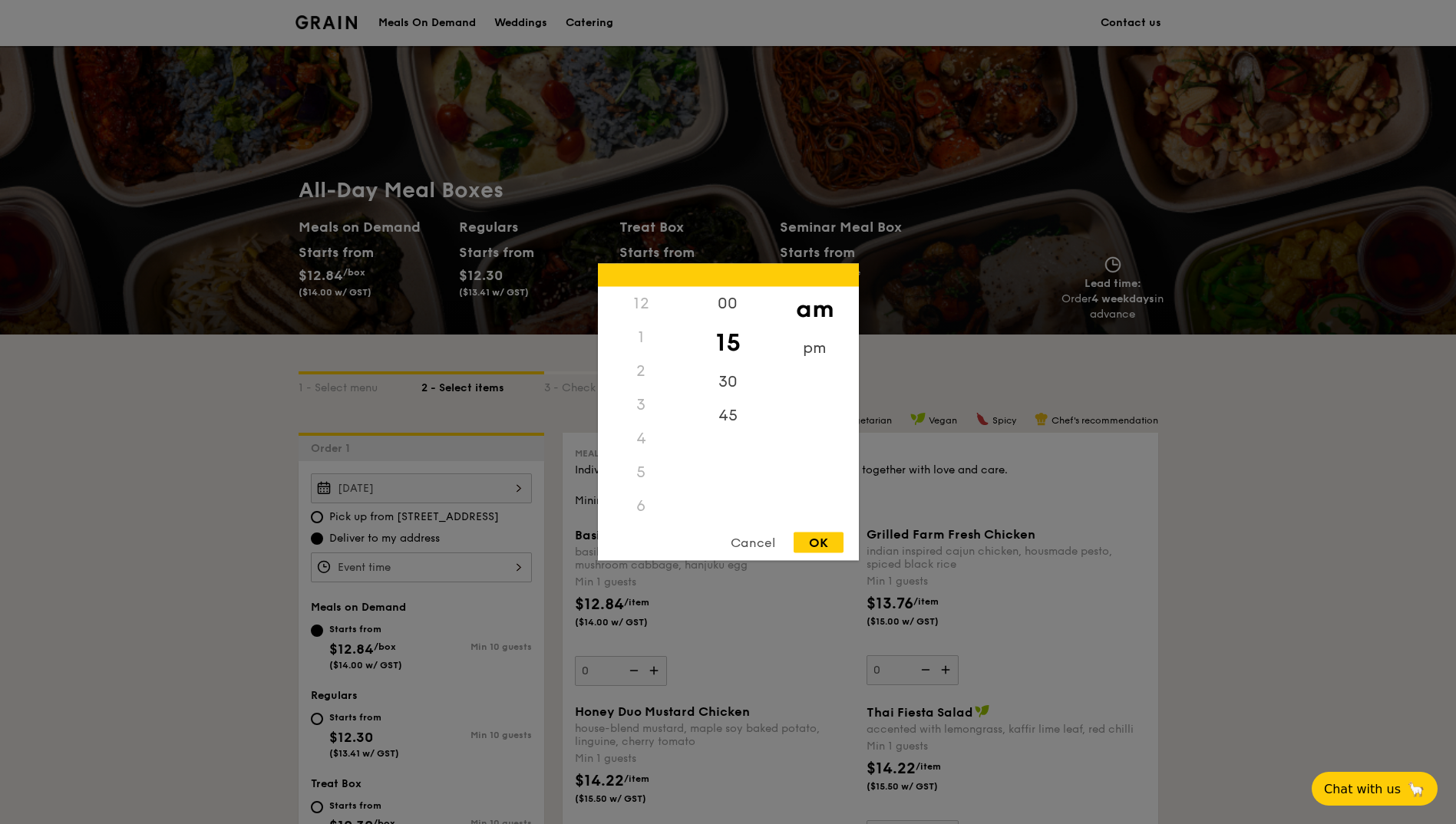
click at [508, 559] on div "12 1 2 3 4 5 6 7 8 9 10 11 00 15 30 45 am pm Cancel OK" at bounding box center [421, 567] width 221 height 30
click at [723, 380] on div "30" at bounding box center [727, 387] width 86 height 44
click at [820, 545] on div "OK" at bounding box center [818, 543] width 50 height 21
type input "11:30AM"
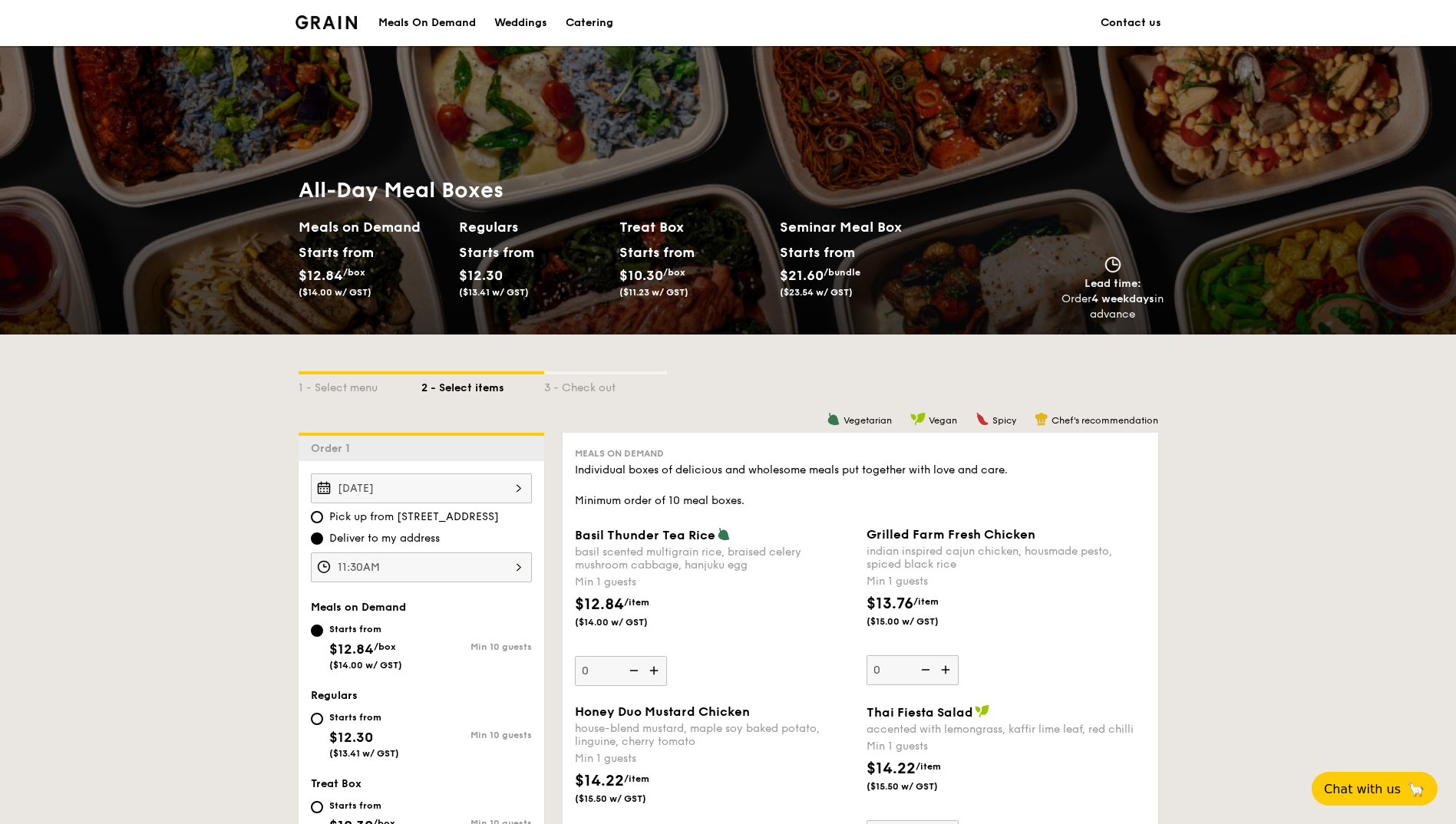
drag, startPoint x: 1241, startPoint y: 613, endPoint x: 1207, endPoint y: 598, distance: 37.2
click at [1240, 610] on div at bounding box center [728, 412] width 1456 height 824
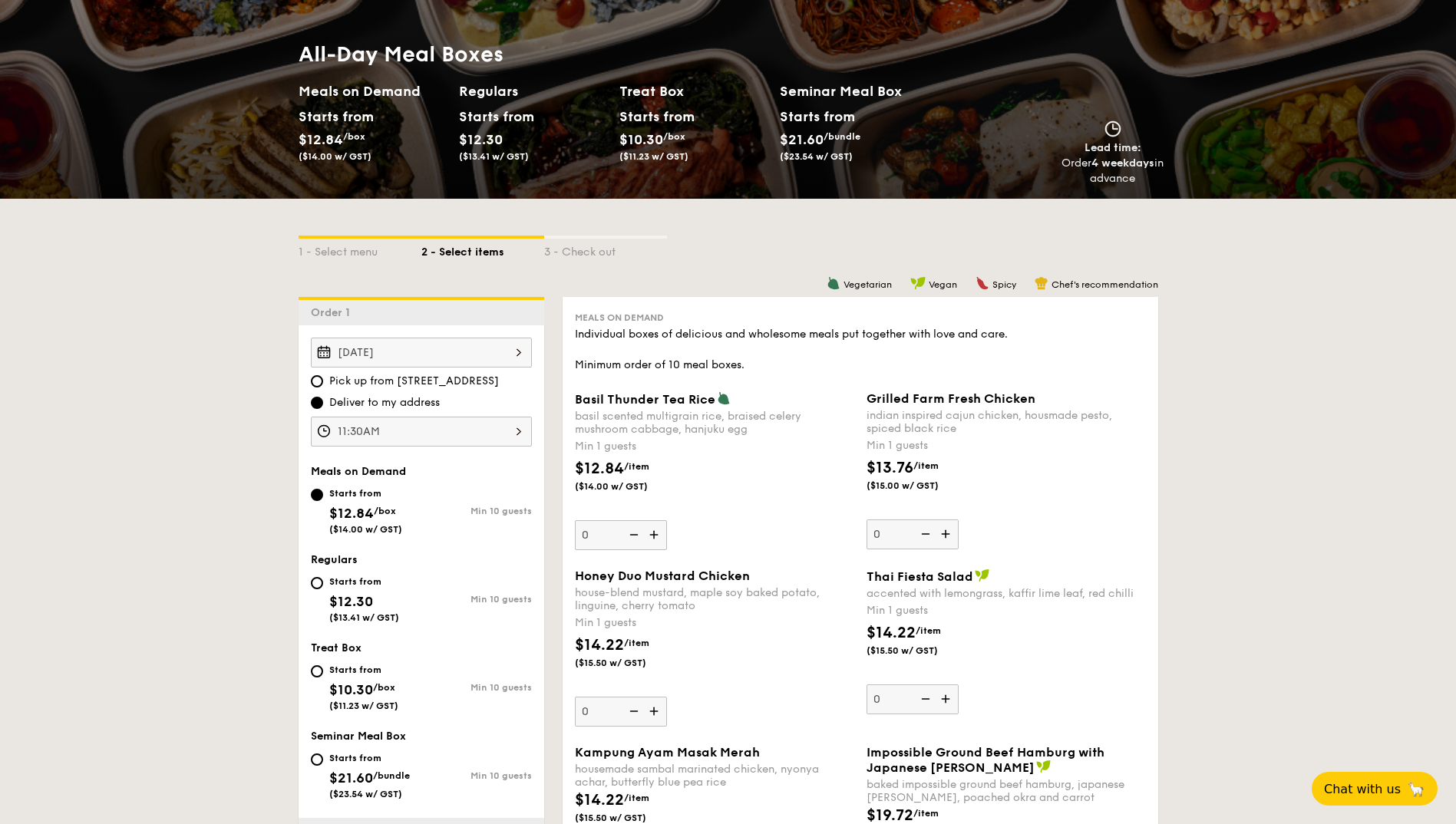
scroll to position [384, 0]
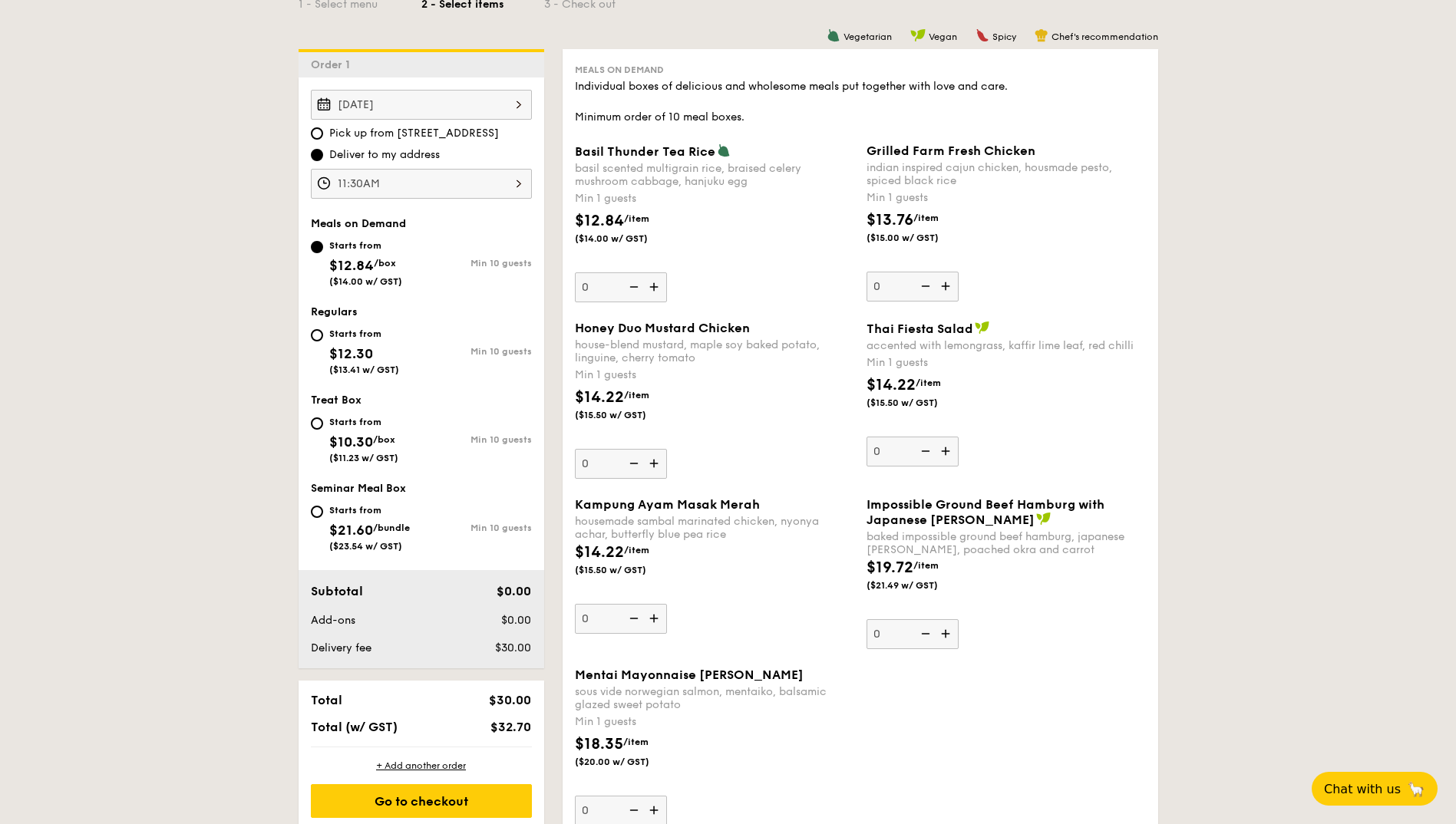
click at [651, 456] on img at bounding box center [655, 463] width 23 height 29
click at [651, 456] on input "0" at bounding box center [621, 463] width 92 height 30
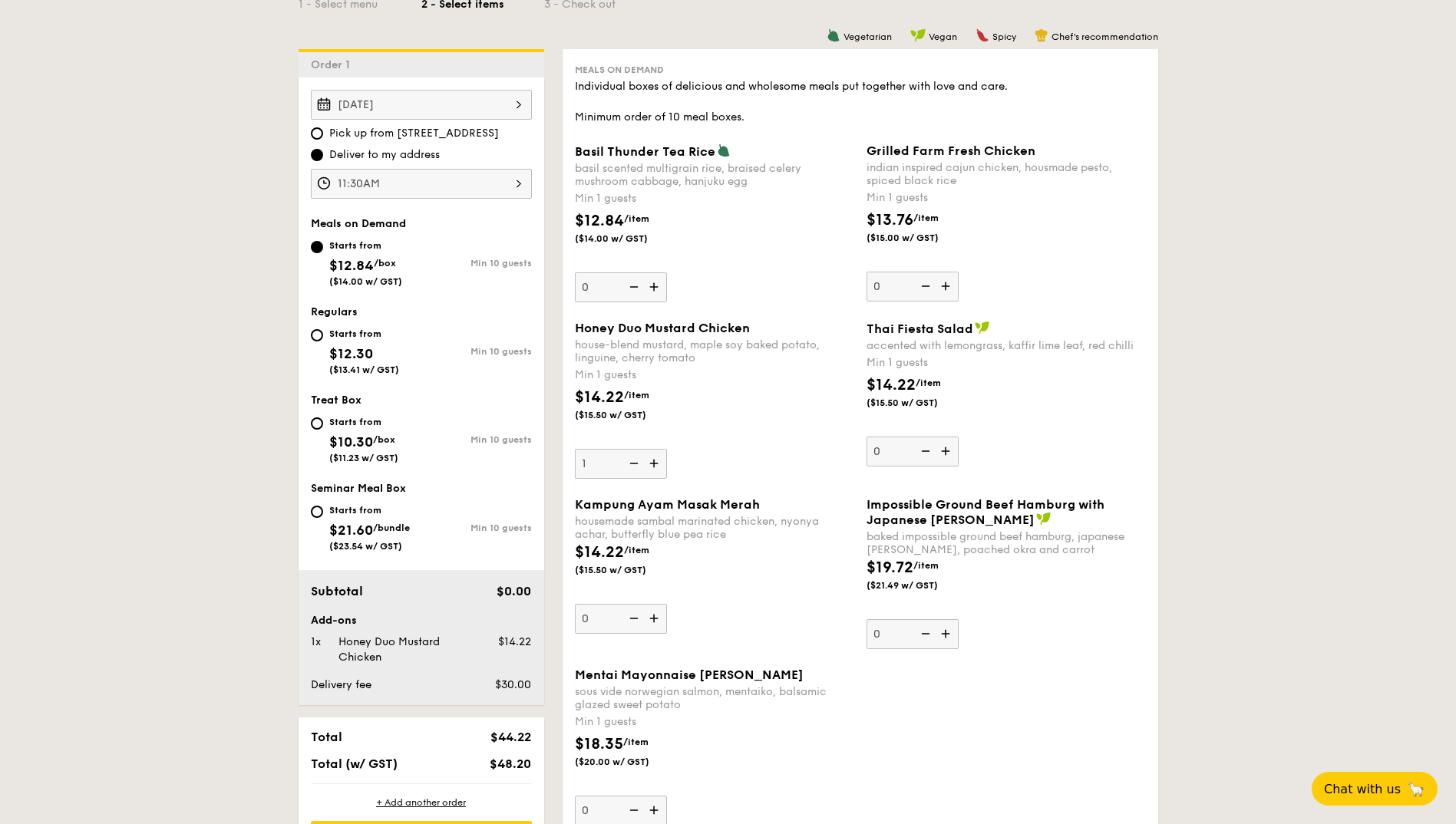
click at [651, 456] on img at bounding box center [655, 463] width 23 height 29
click at [651, 456] on input "1" at bounding box center [621, 463] width 92 height 30
type input "2"
click at [952, 451] on img at bounding box center [947, 451] width 23 height 29
click at [952, 451] on input "0" at bounding box center [913, 451] width 92 height 30
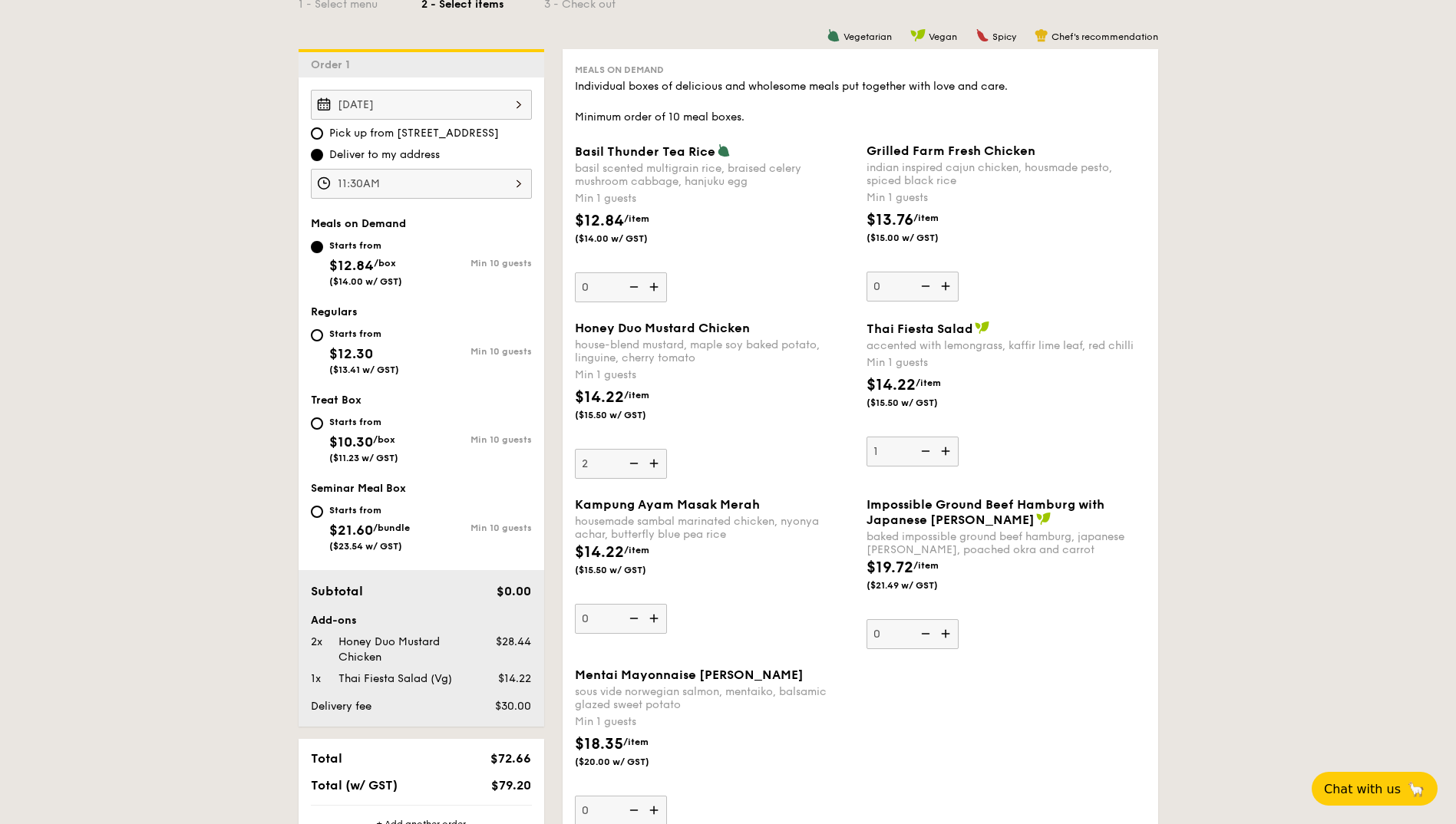
click at [952, 451] on img at bounding box center [947, 451] width 23 height 29
click at [952, 451] on input "1" at bounding box center [913, 451] width 92 height 30
type input "2"
click at [948, 288] on img at bounding box center [947, 287] width 23 height 29
click at [948, 288] on input "0" at bounding box center [913, 287] width 92 height 30
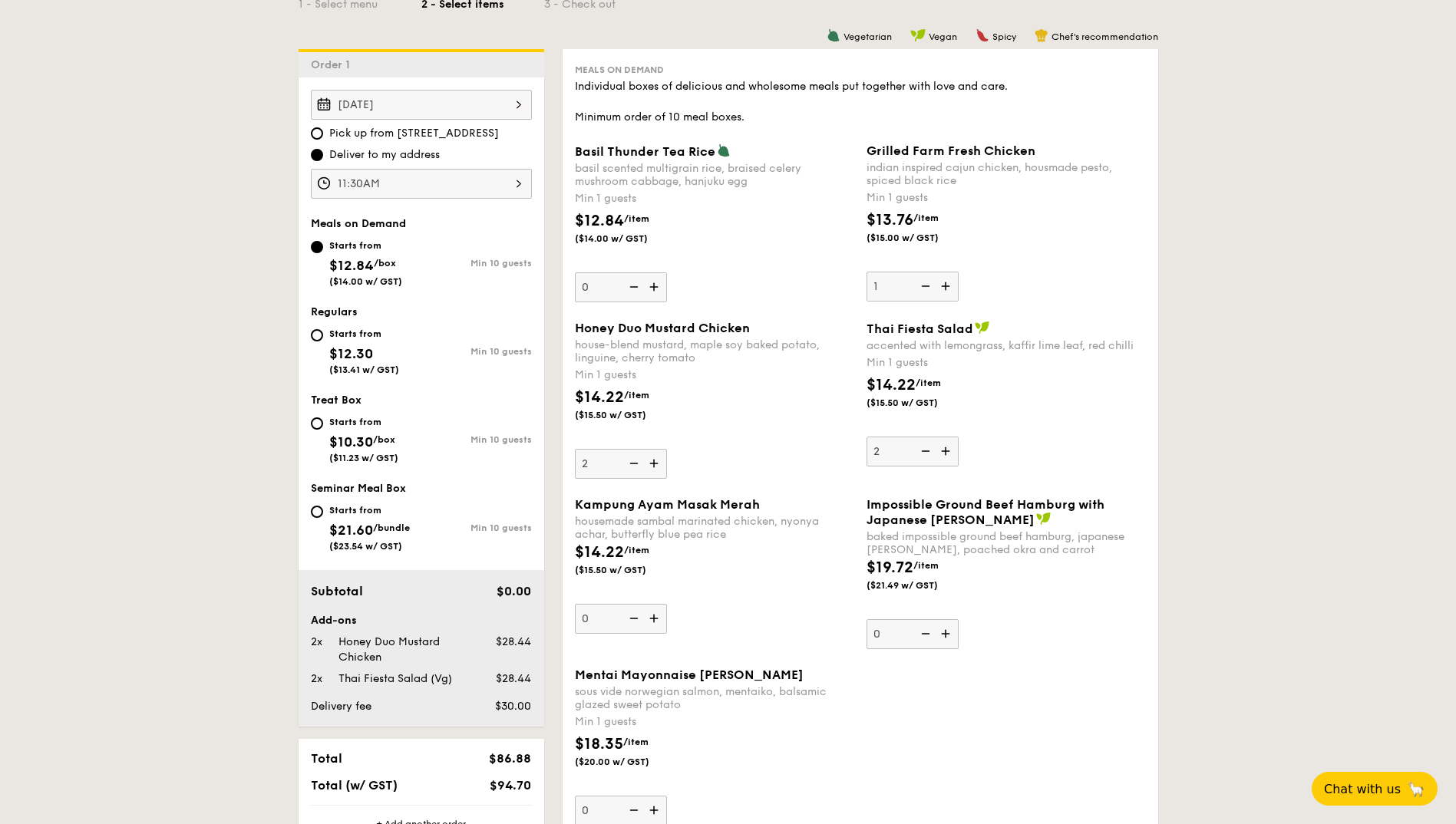
click at [948, 288] on img at bounding box center [947, 287] width 23 height 29
click at [948, 288] on input "1" at bounding box center [913, 287] width 92 height 30
type input "2"
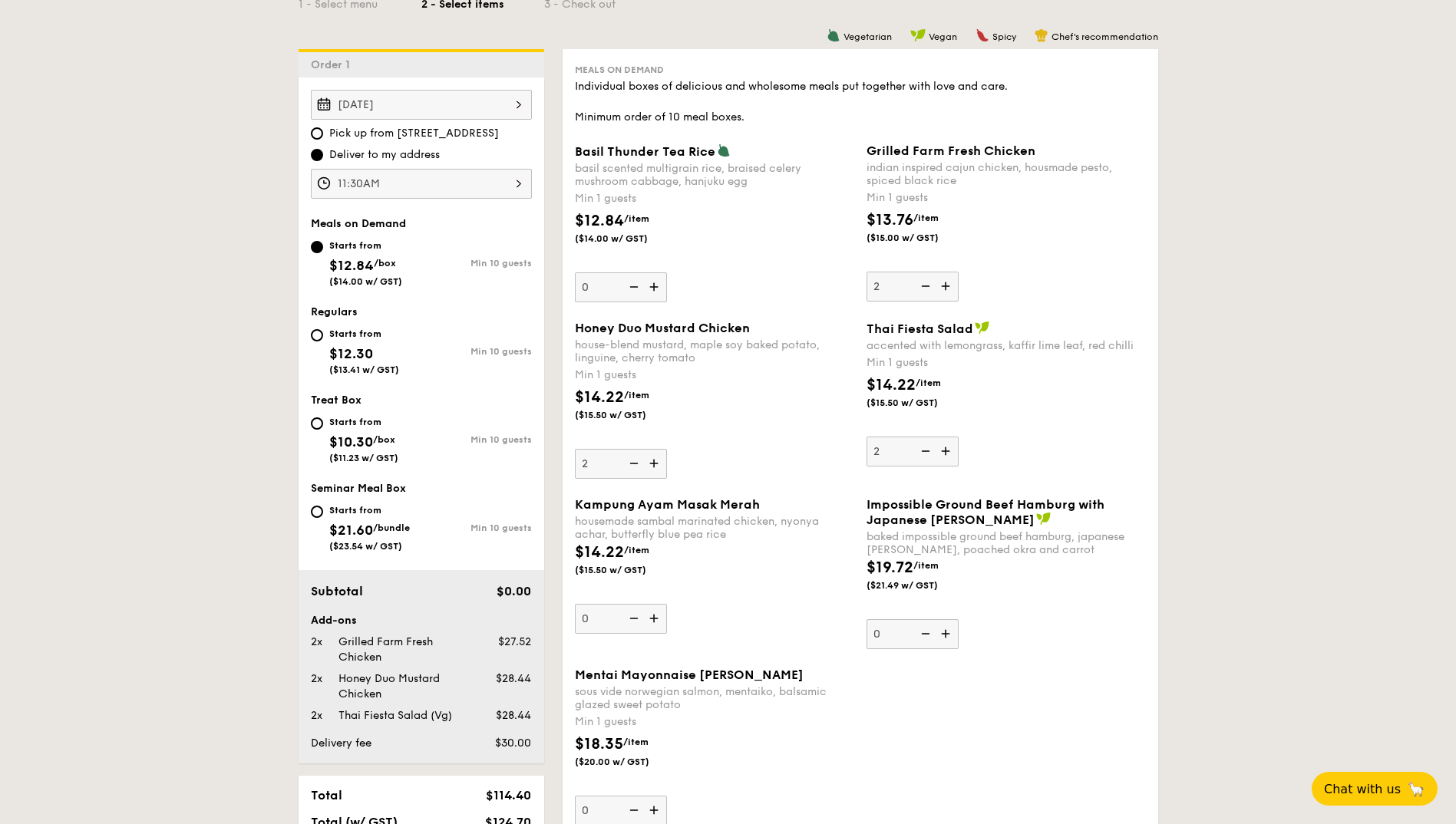
click at [655, 285] on img at bounding box center [655, 287] width 23 height 29
click at [655, 285] on input "0" at bounding box center [621, 287] width 92 height 30
click at [655, 285] on img at bounding box center [655, 287] width 23 height 29
click at [655, 285] on input "1" at bounding box center [621, 287] width 92 height 30
type input "2"
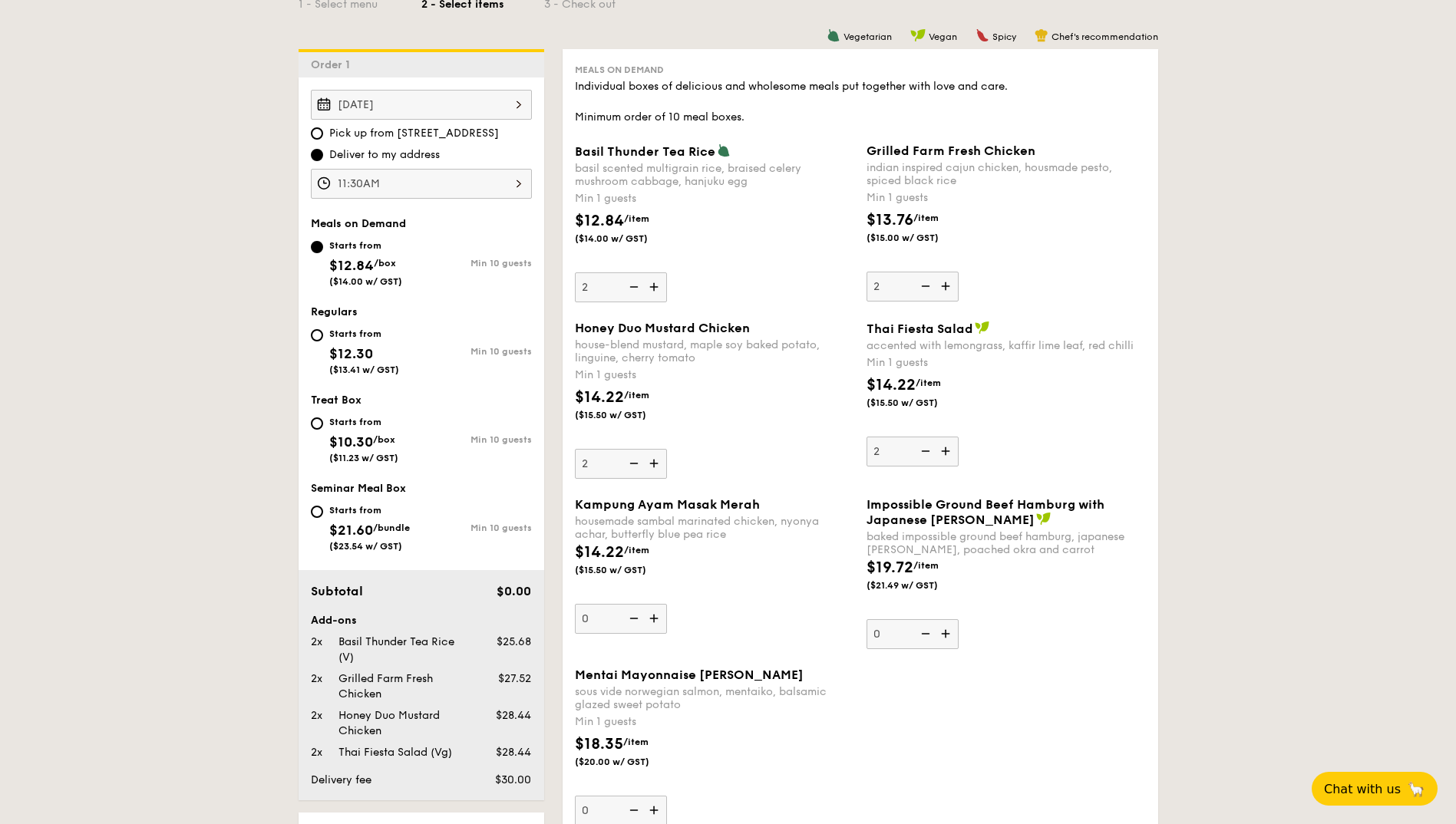
click at [652, 620] on img at bounding box center [655, 618] width 23 height 29
click at [652, 620] on input "0" at bounding box center [621, 618] width 92 height 30
click at [652, 620] on img at bounding box center [655, 618] width 23 height 29
click at [652, 620] on input "1" at bounding box center [621, 618] width 92 height 30
type input "2"
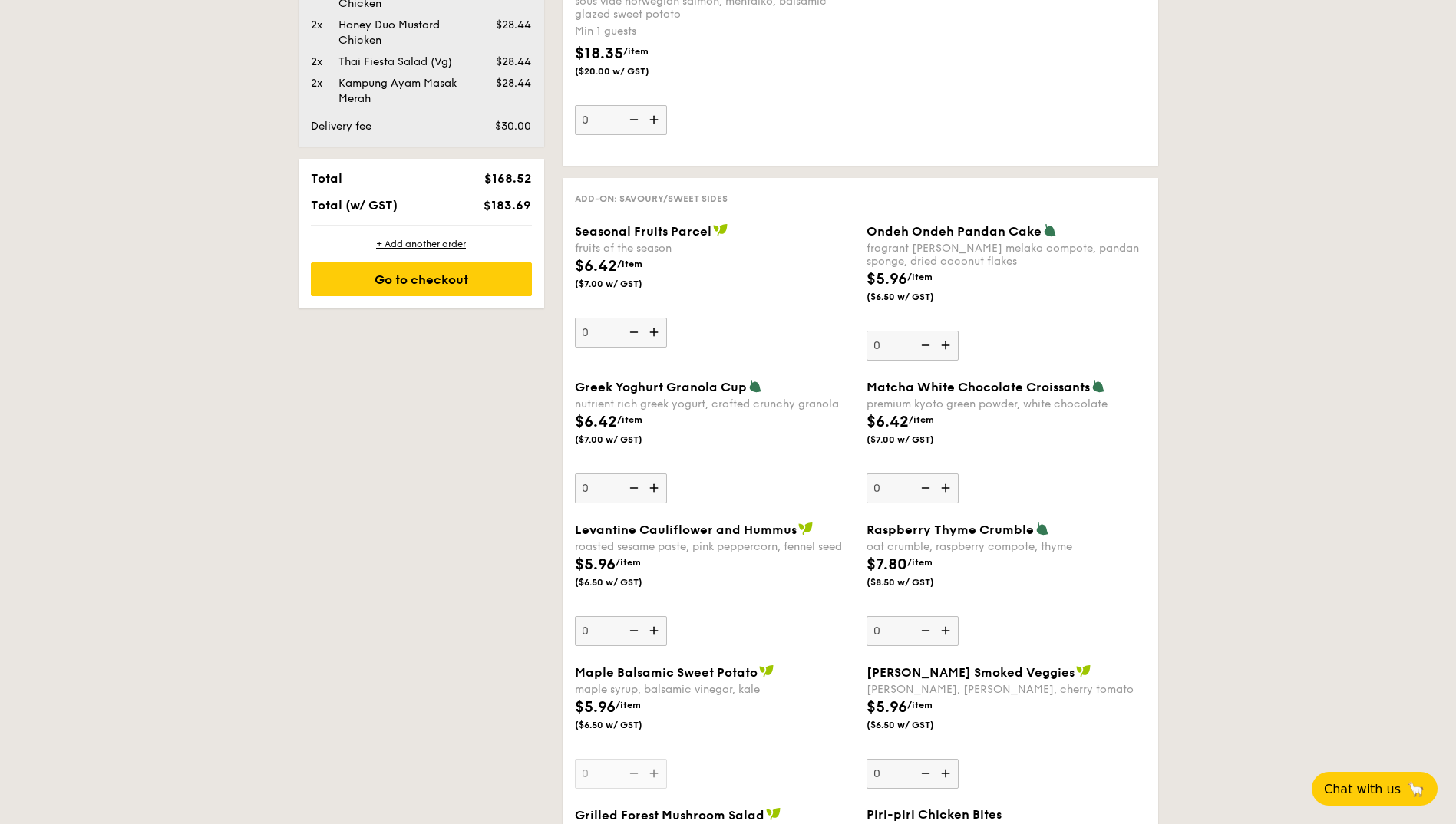
scroll to position [591, 0]
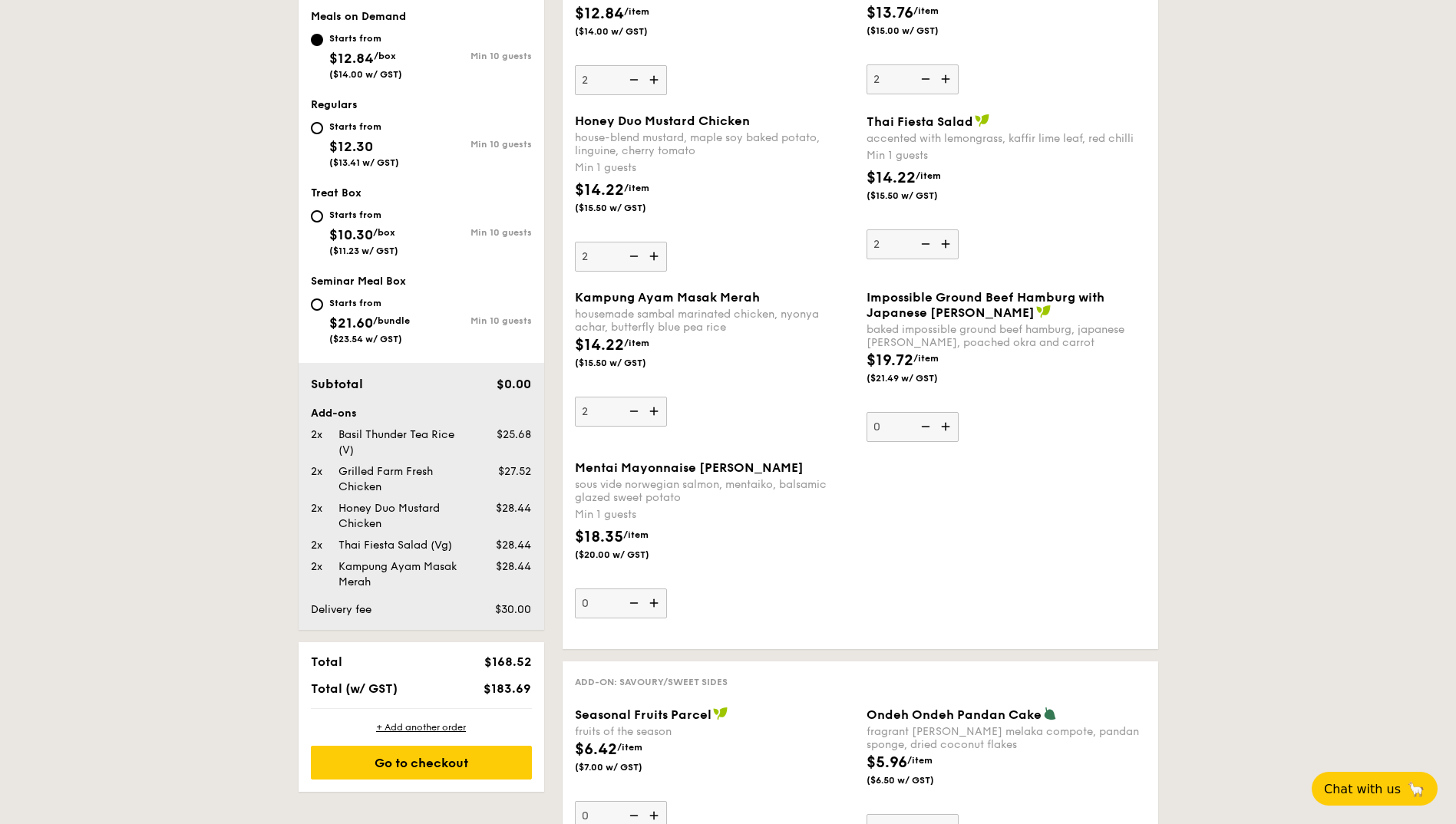
drag, startPoint x: 1233, startPoint y: 566, endPoint x: 1234, endPoint y: 598, distance: 32.0
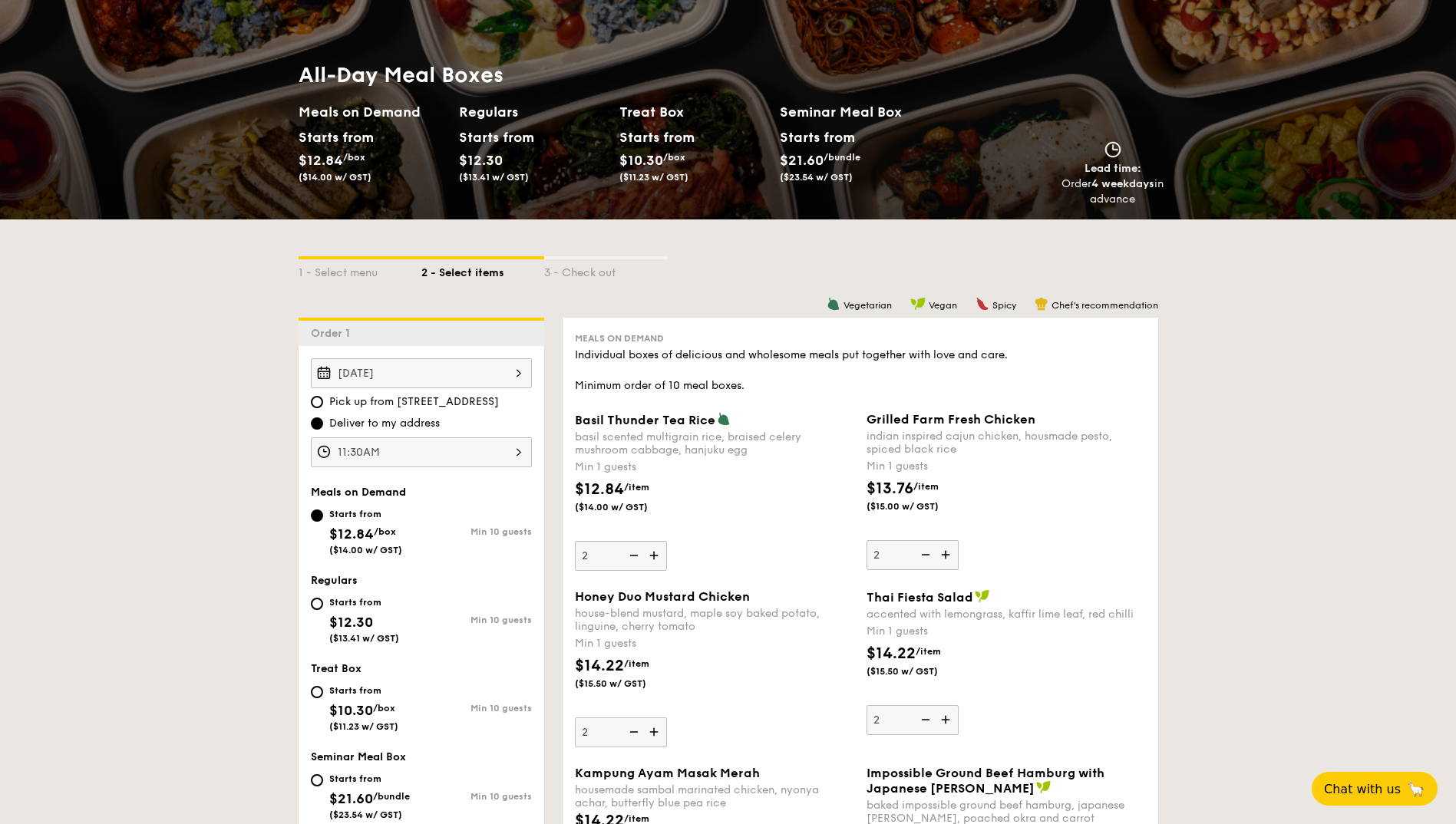
scroll to position [54, 0]
